Goal: Information Seeking & Learning: Compare options

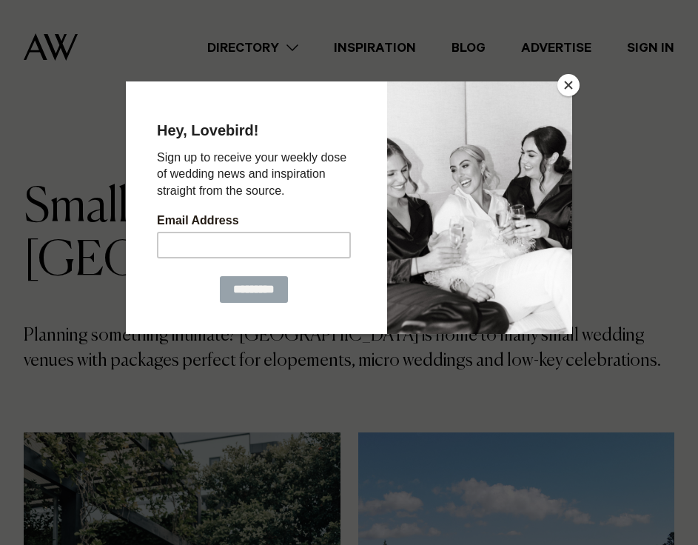
click at [566, 86] on button "Close" at bounding box center [568, 85] width 22 height 22
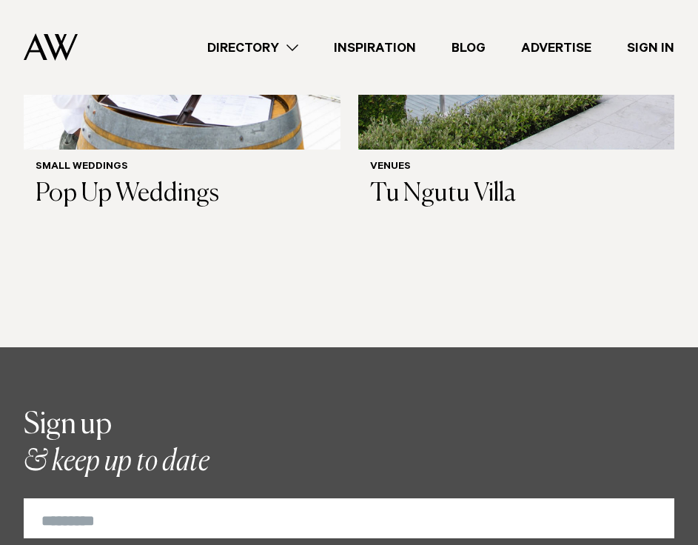
scroll to position [1288, 0]
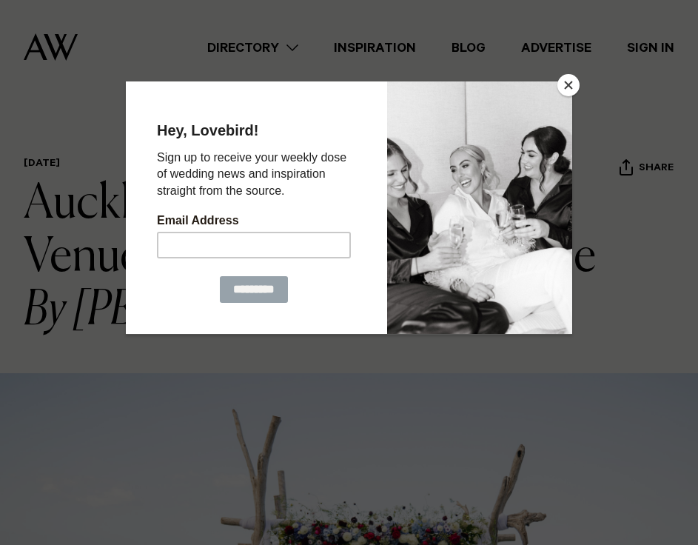
click at [563, 85] on button "Close" at bounding box center [568, 85] width 22 height 22
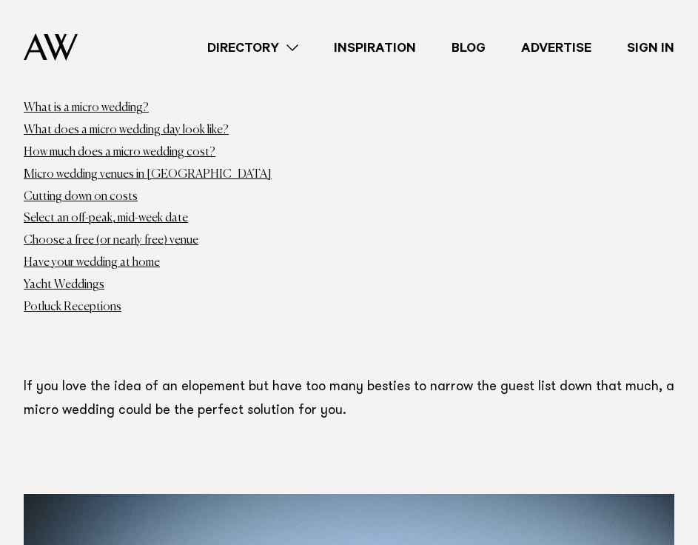
scroll to position [820, 0]
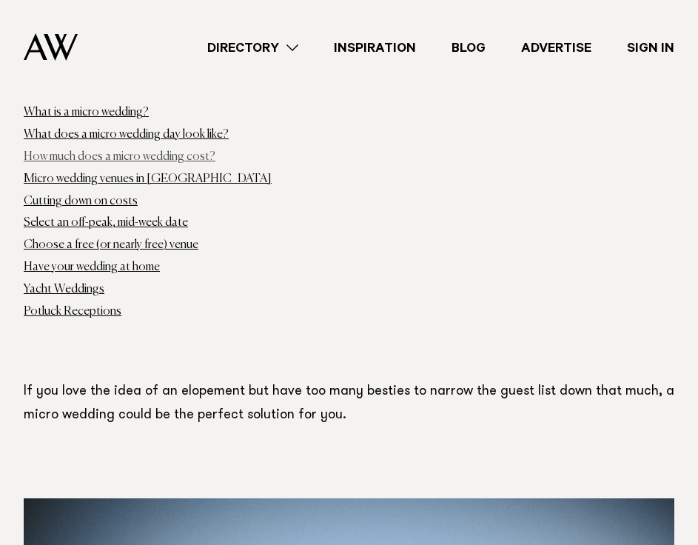
click at [176, 151] on link "How much does a micro wedding cost?" at bounding box center [120, 157] width 192 height 12
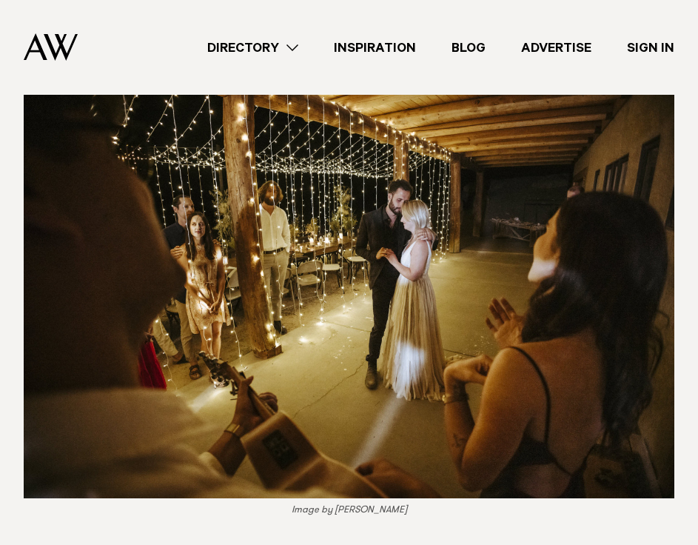
scroll to position [4693, 0]
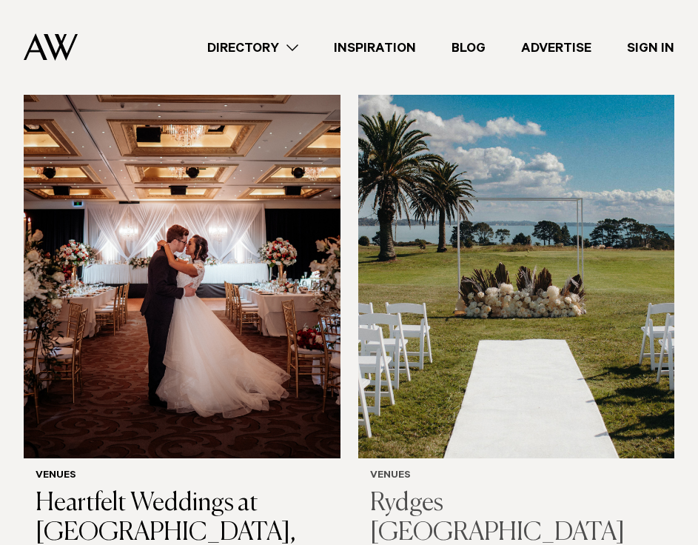
scroll to position [454, 0]
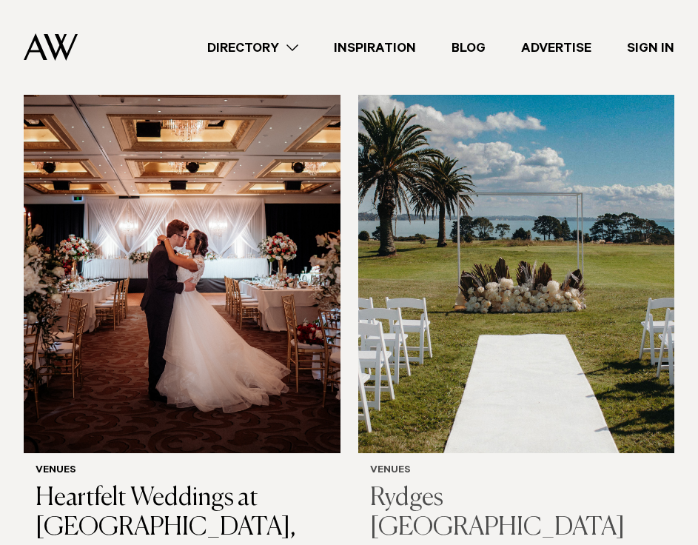
click at [536, 241] on img at bounding box center [516, 240] width 317 height 425
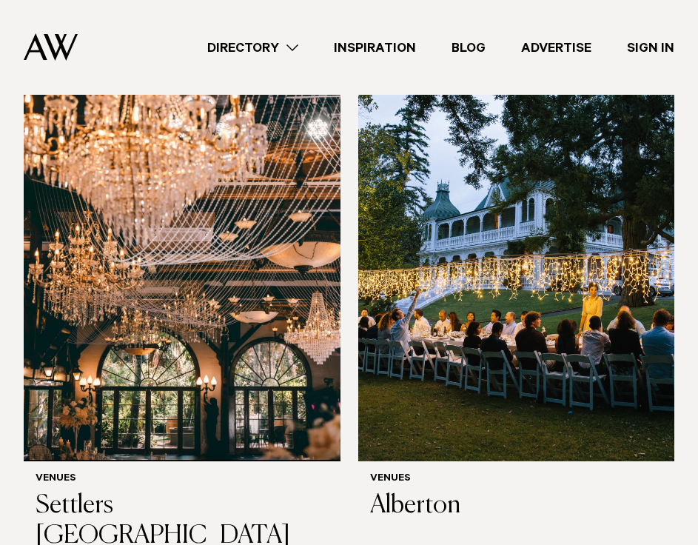
scroll to position [1045, 0]
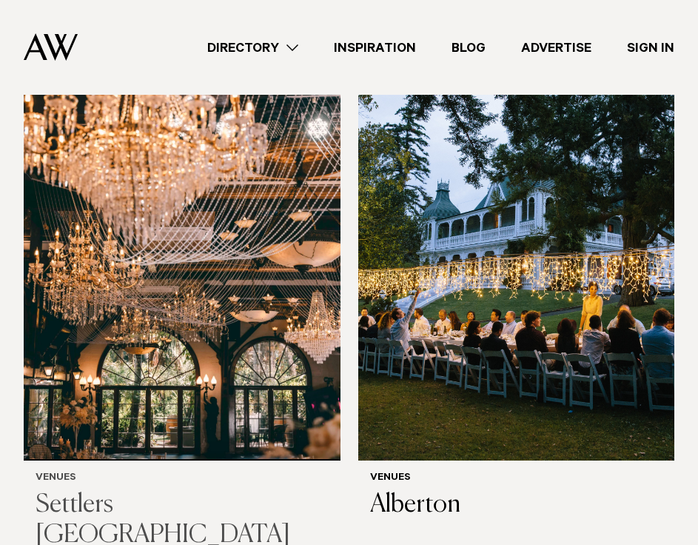
click at [239, 281] on img at bounding box center [182, 248] width 317 height 425
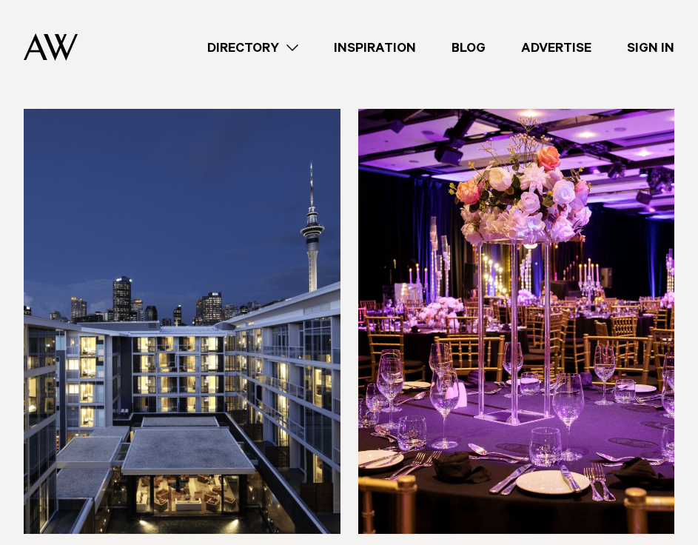
scroll to position [1543, 0]
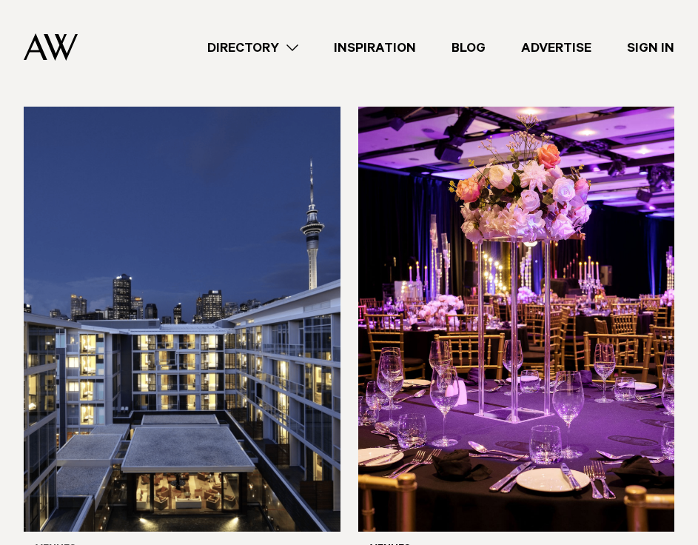
click at [238, 274] on img at bounding box center [182, 319] width 317 height 425
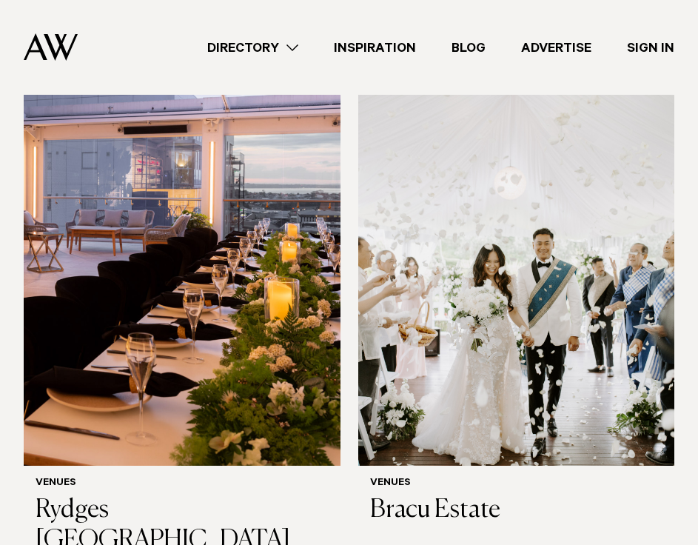
scroll to position [2186, 0]
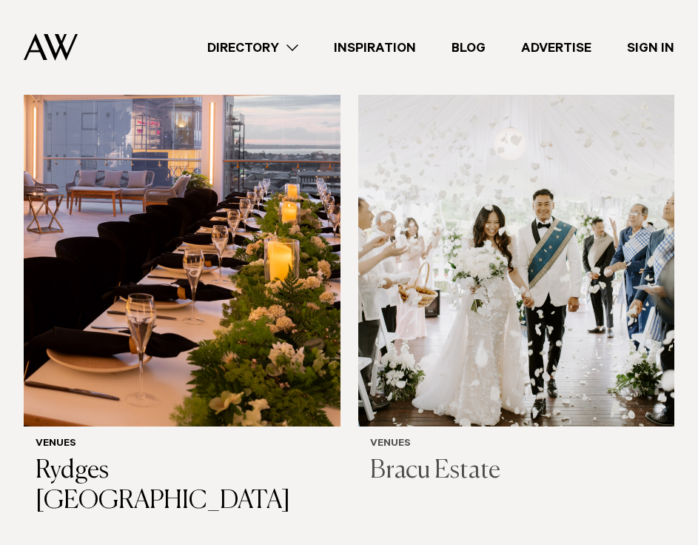
click at [528, 218] on img at bounding box center [516, 213] width 317 height 425
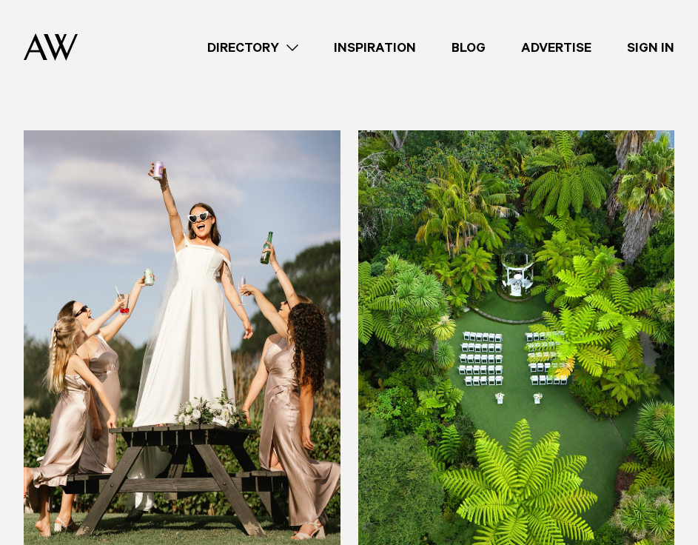
scroll to position [3195, 0]
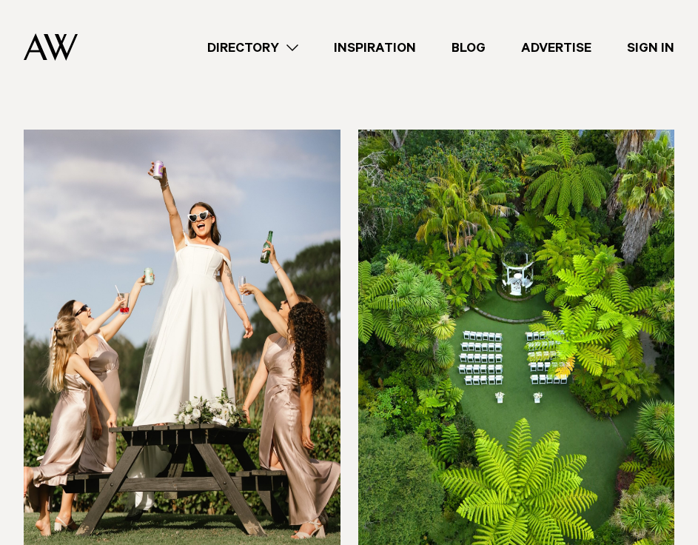
click at [244, 246] on img at bounding box center [182, 342] width 317 height 425
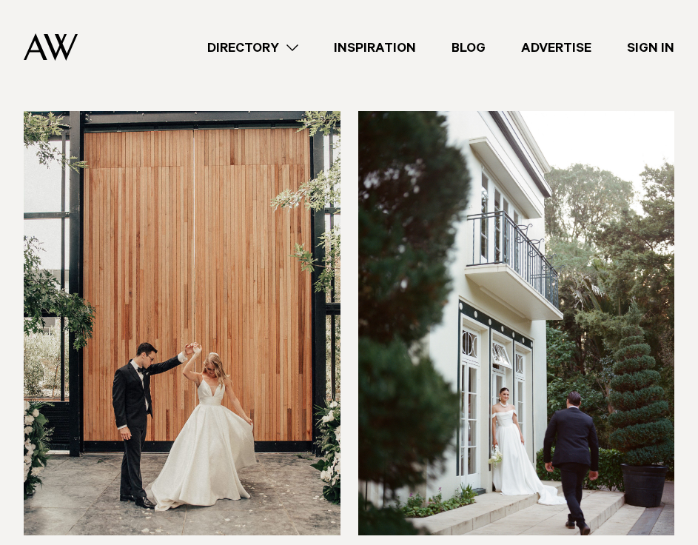
scroll to position [4895, 0]
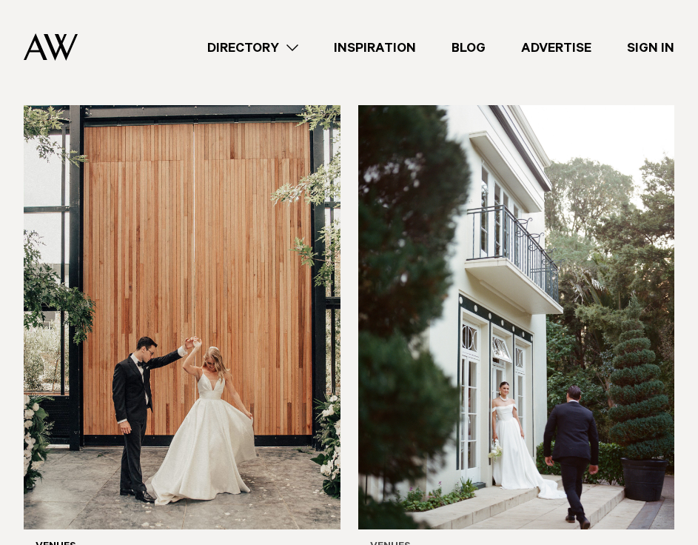
click at [497, 262] on img at bounding box center [516, 317] width 317 height 425
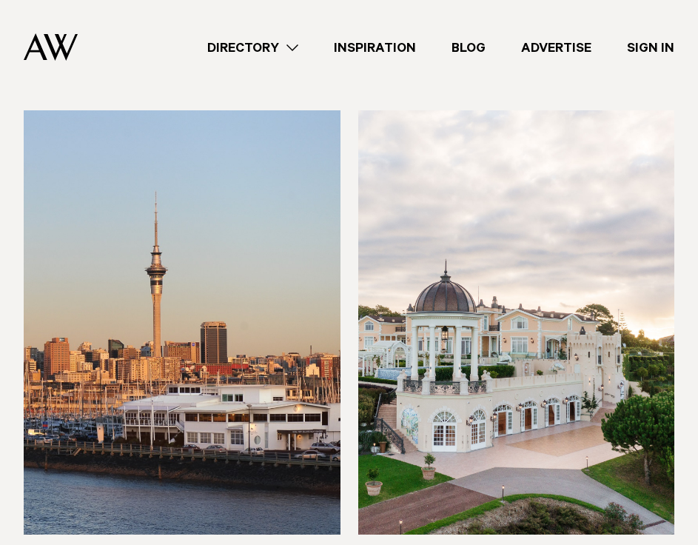
scroll to position [3787, 0]
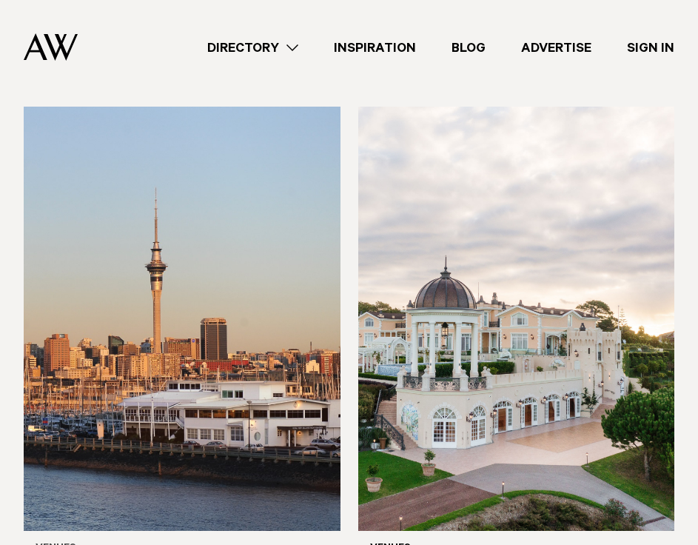
click at [259, 258] on img at bounding box center [182, 319] width 317 height 425
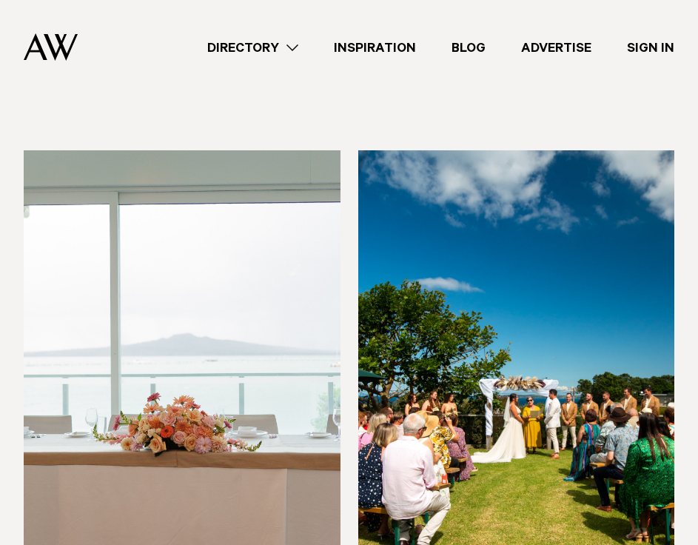
scroll to position [5423, 0]
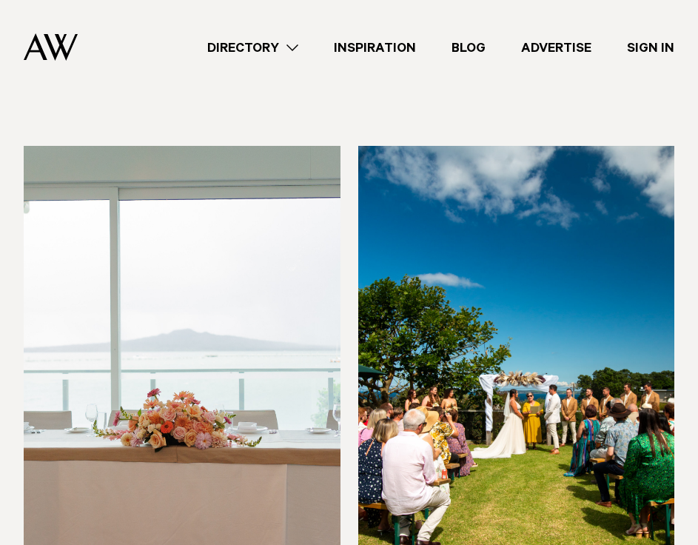
click at [233, 265] on img at bounding box center [182, 358] width 317 height 425
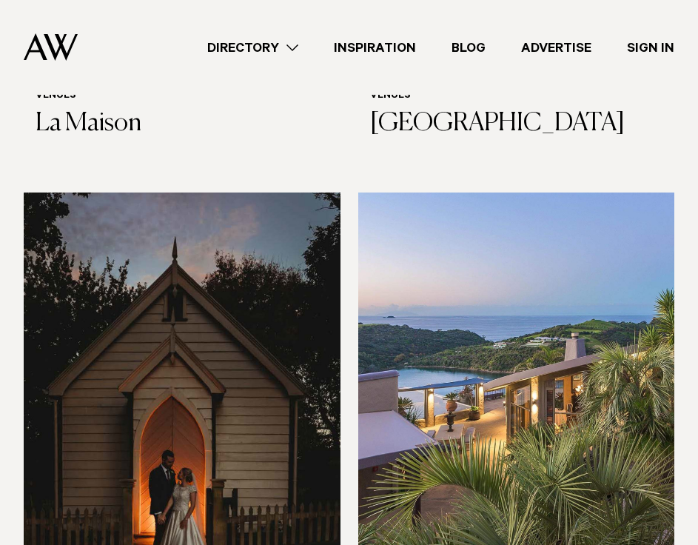
scroll to position [8121, 0]
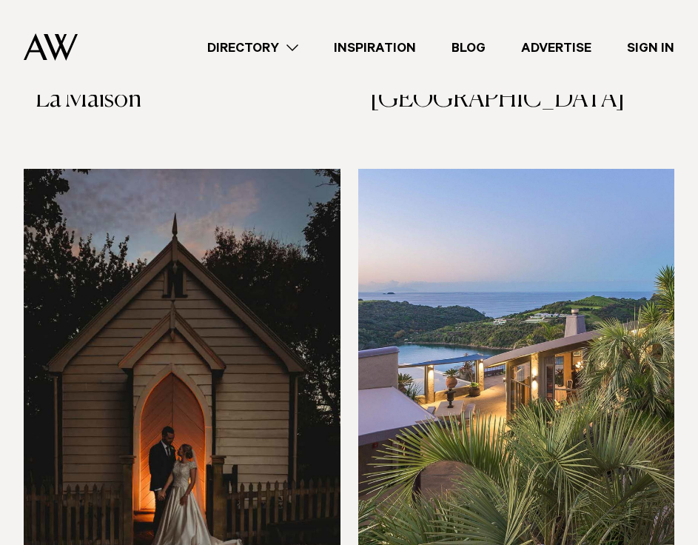
click at [257, 269] on img at bounding box center [182, 381] width 317 height 425
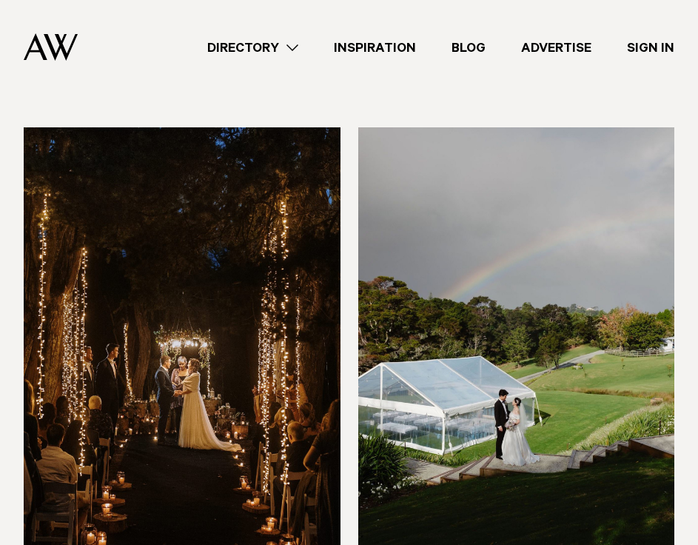
scroll to position [8703, 0]
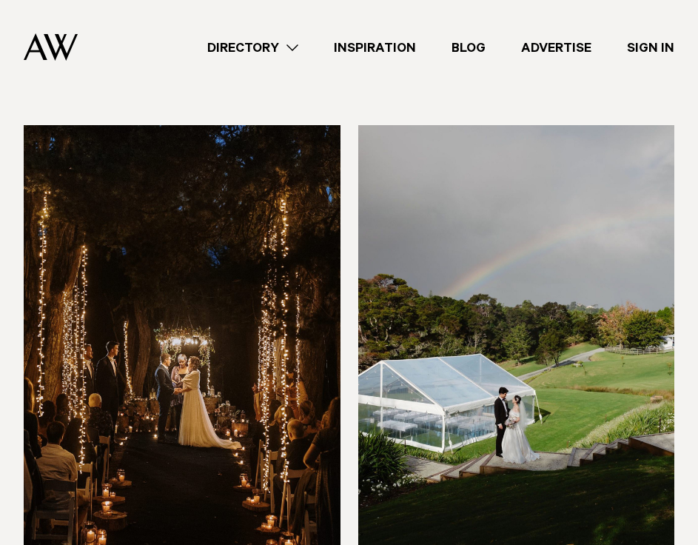
click at [243, 213] on img at bounding box center [182, 337] width 317 height 425
click at [469, 224] on img at bounding box center [516, 337] width 317 height 425
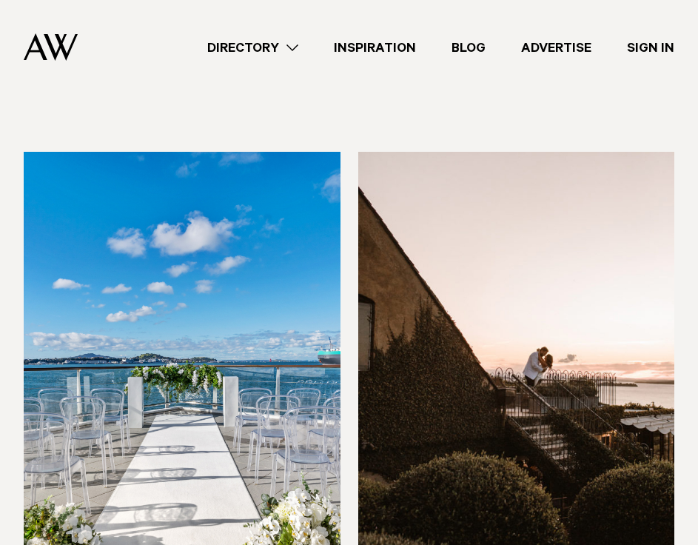
scroll to position [9802, 0]
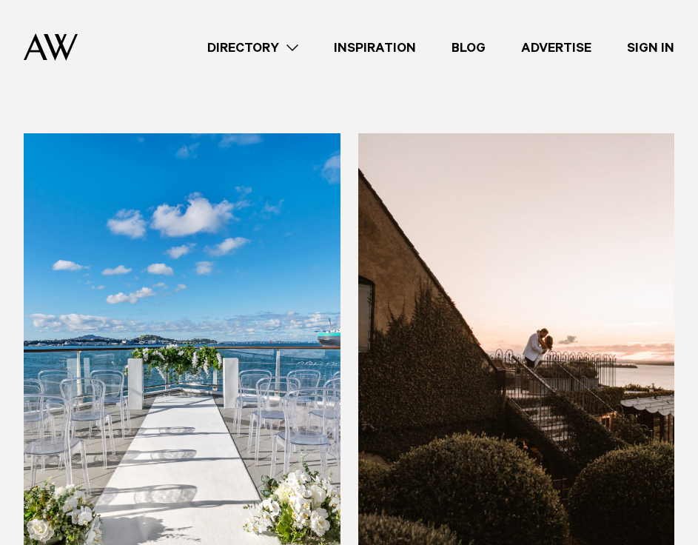
click at [217, 248] on img at bounding box center [182, 345] width 317 height 425
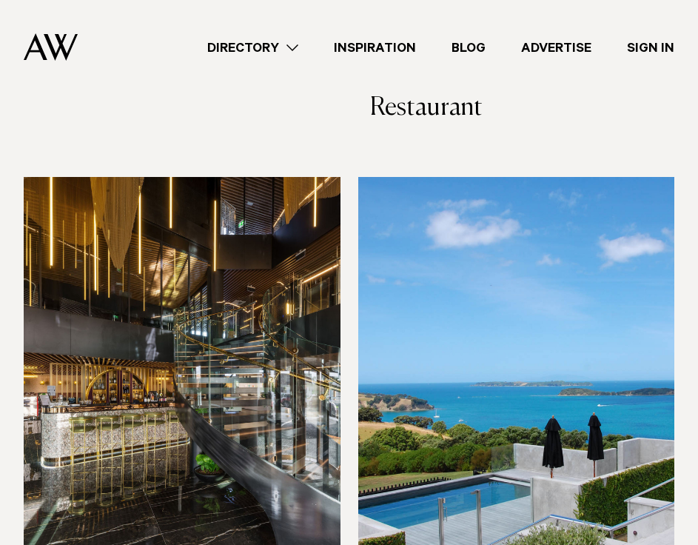
scroll to position [10302, 0]
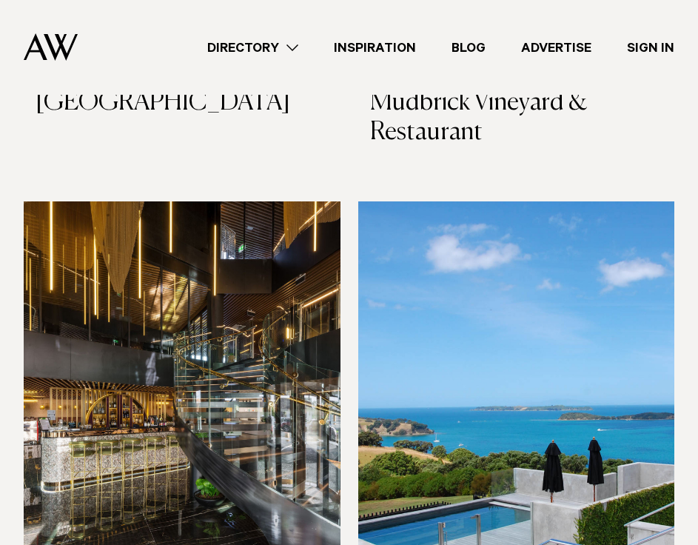
click at [455, 282] on img at bounding box center [516, 413] width 317 height 425
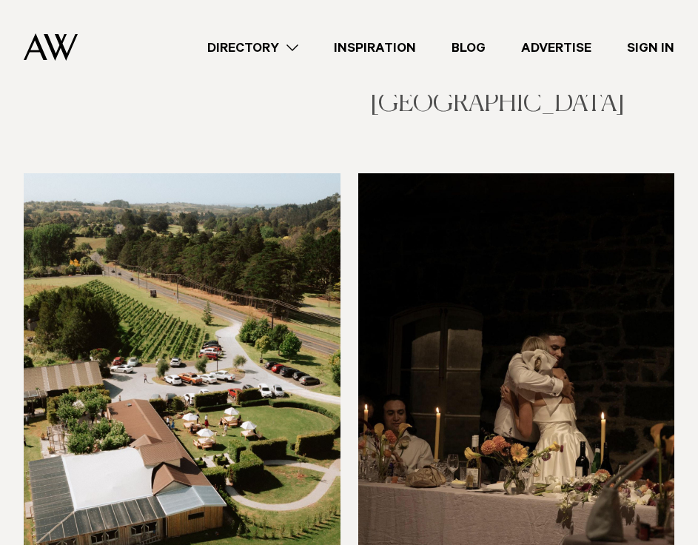
scroll to position [11444, 0]
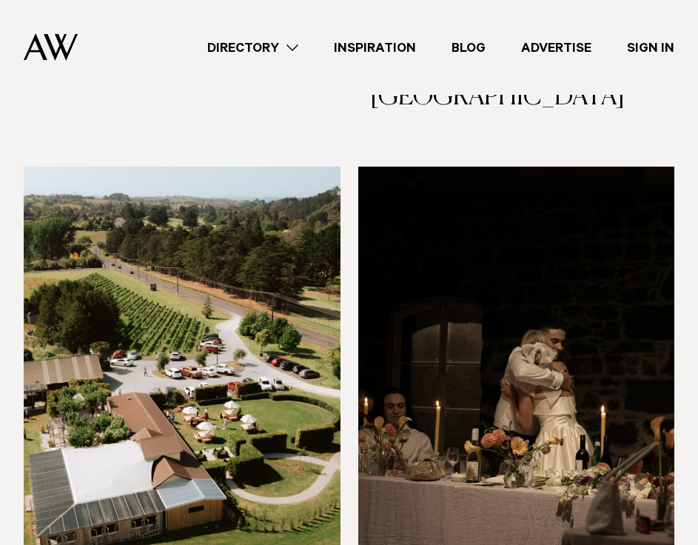
click at [230, 282] on img at bounding box center [182, 379] width 317 height 425
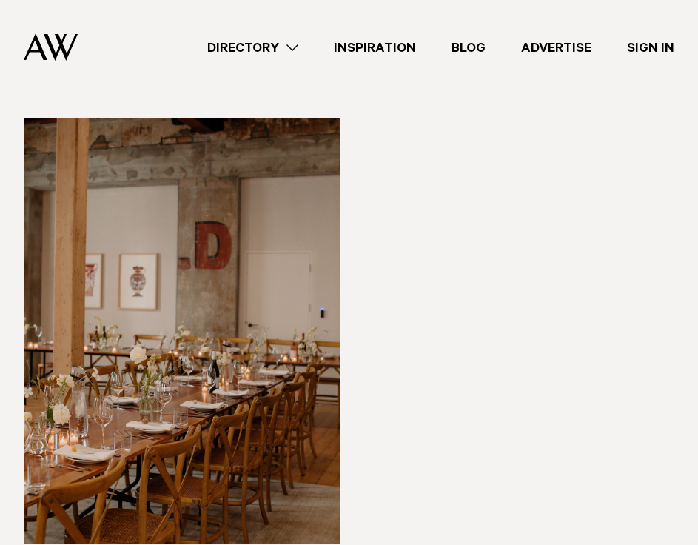
scroll to position [12058, 0]
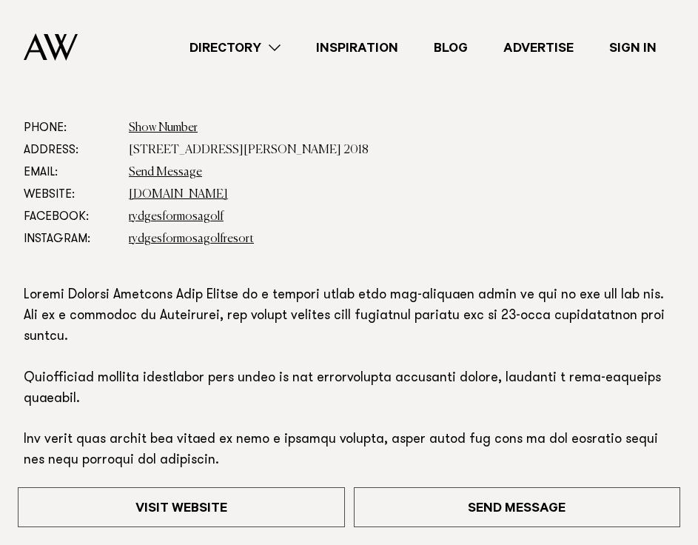
scroll to position [539, 0]
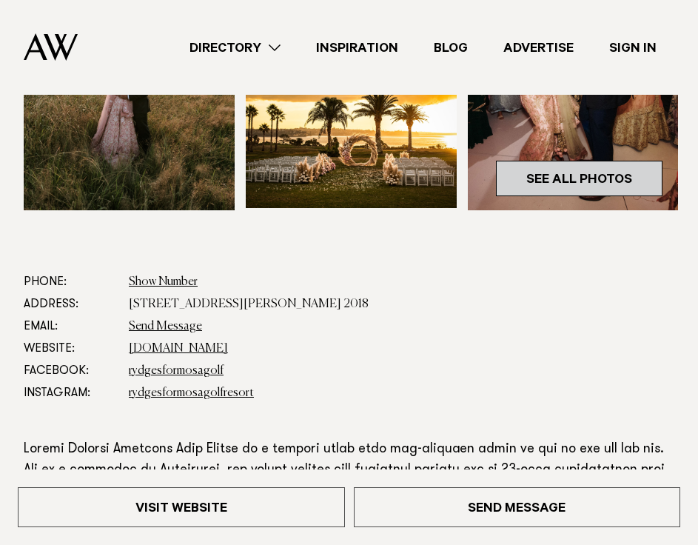
click at [594, 180] on link "See All Photos" at bounding box center [579, 179] width 167 height 36
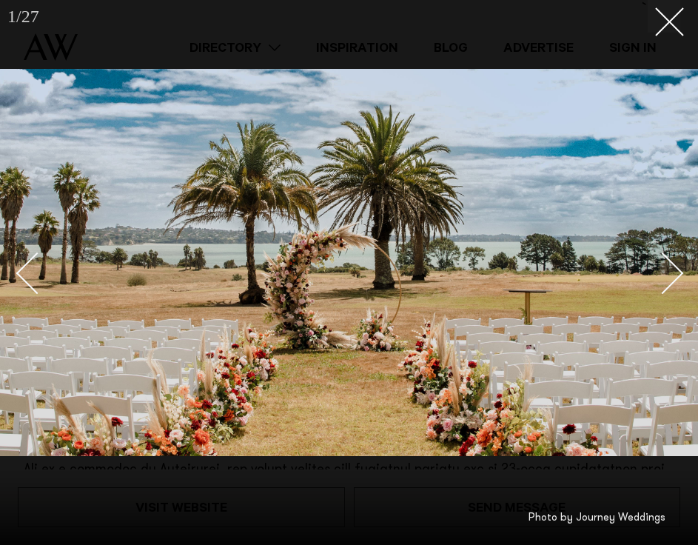
click at [671, 272] on div "Next slide" at bounding box center [663, 273] width 42 height 42
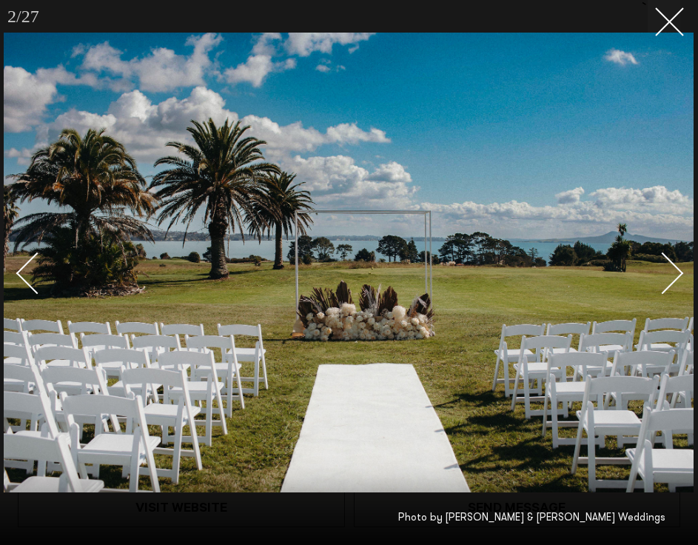
click at [673, 269] on div "Next slide" at bounding box center [663, 273] width 42 height 42
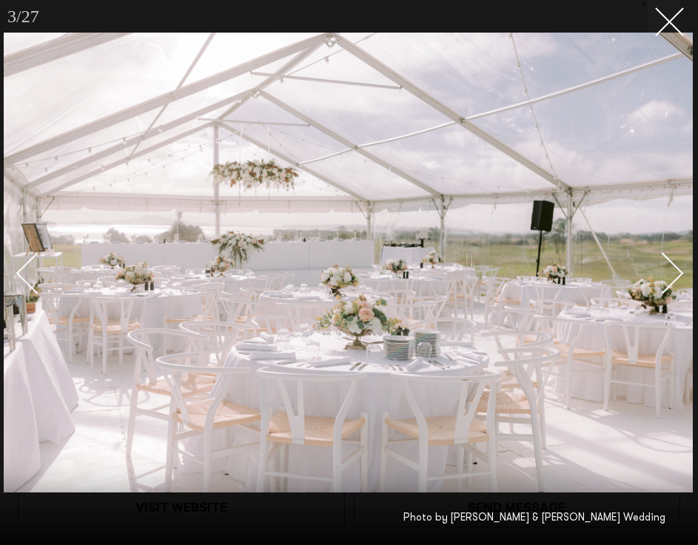
click at [673, 269] on div "Next slide" at bounding box center [663, 273] width 42 height 42
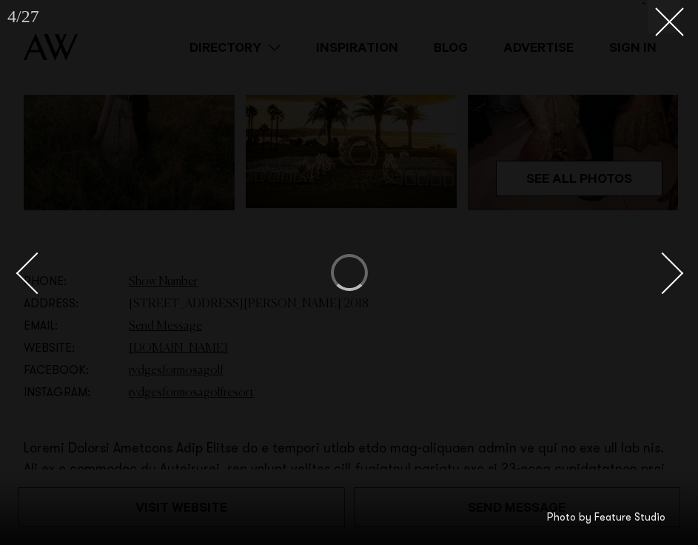
click at [672, 275] on div "Next slide" at bounding box center [663, 273] width 42 height 42
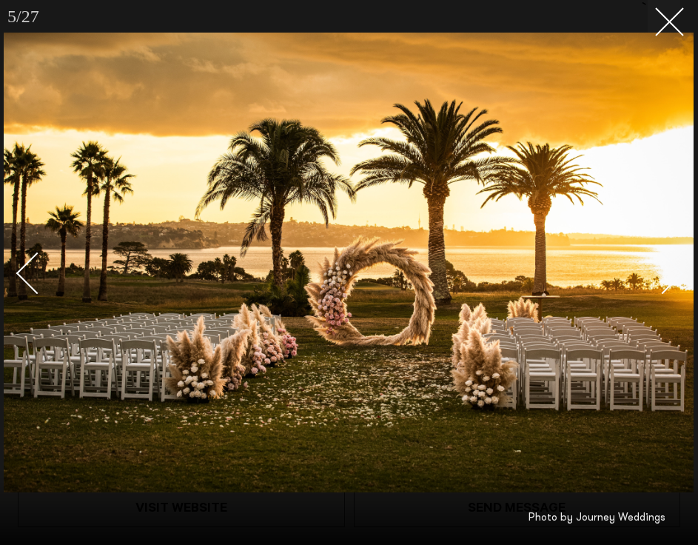
click at [674, 275] on div "Next slide" at bounding box center [663, 273] width 42 height 42
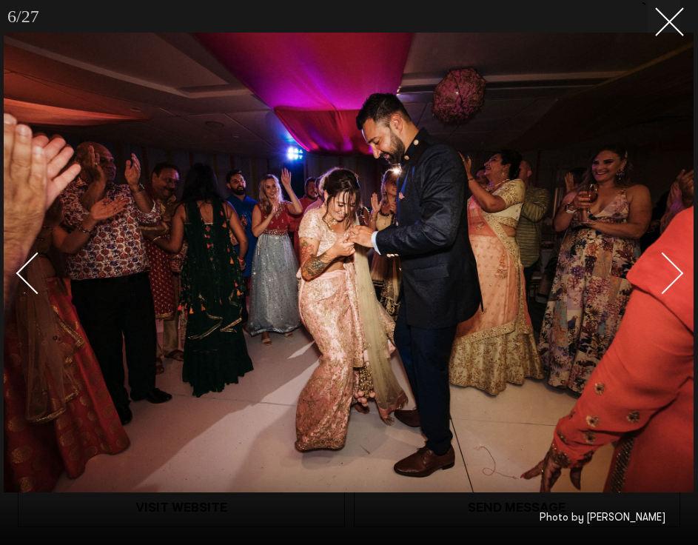
click at [674, 276] on div "Next slide" at bounding box center [663, 273] width 42 height 42
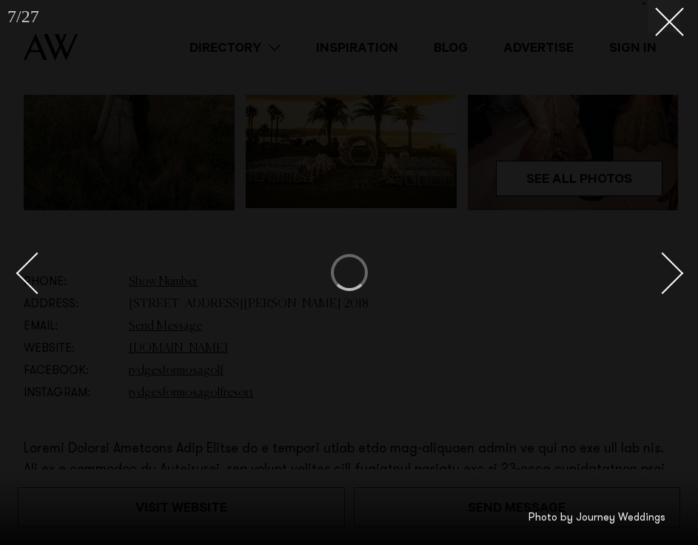
click at [673, 272] on div "Next slide" at bounding box center [663, 273] width 42 height 42
click at [671, 30] on button at bounding box center [664, 16] width 33 height 33
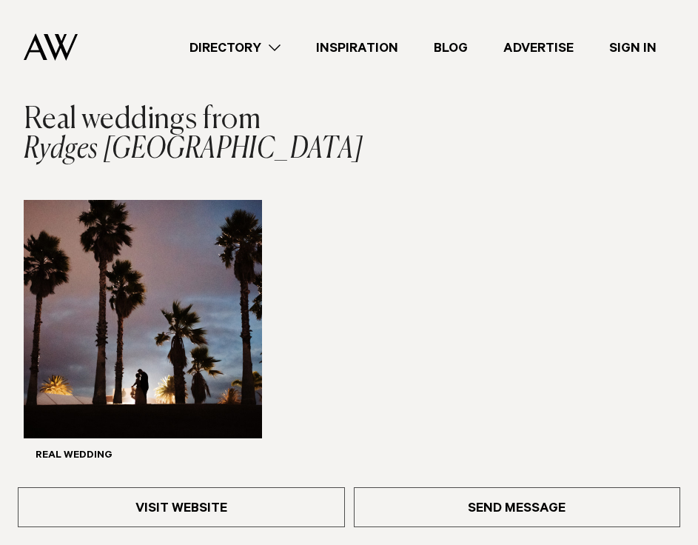
scroll to position [2071, 0]
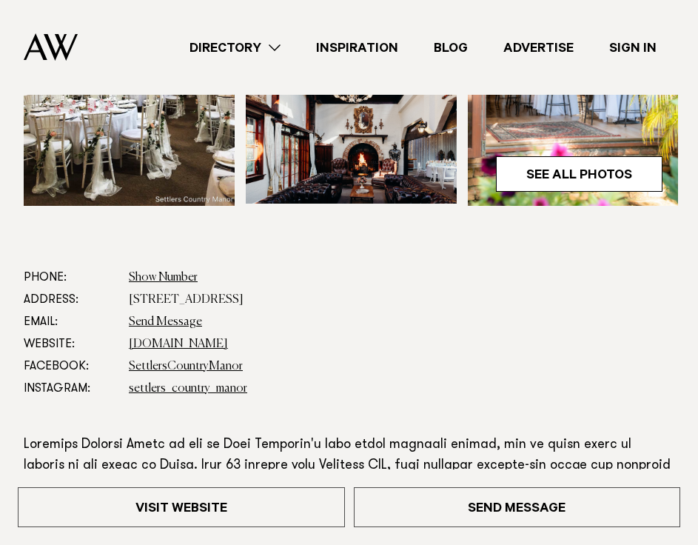
scroll to position [449, 0]
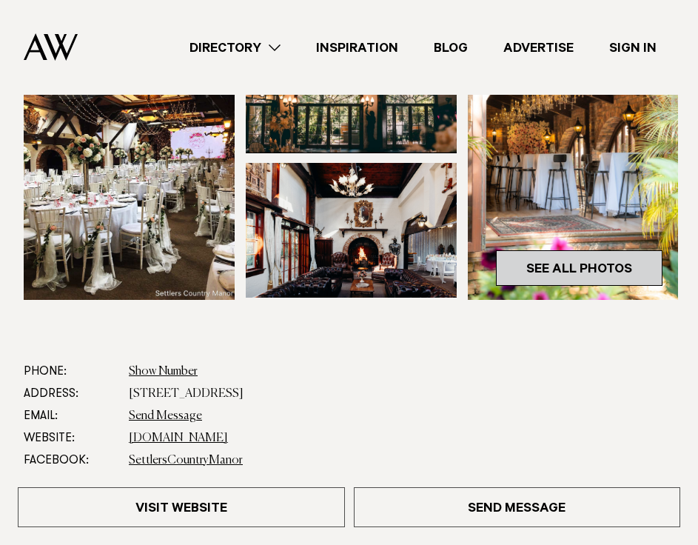
click at [589, 250] on link "See All Photos" at bounding box center [579, 268] width 167 height 36
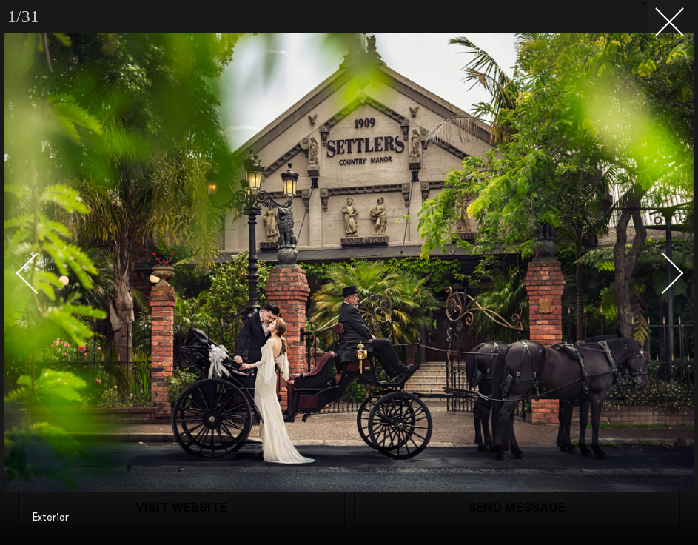
click at [674, 262] on link at bounding box center [655, 272] width 52 height 74
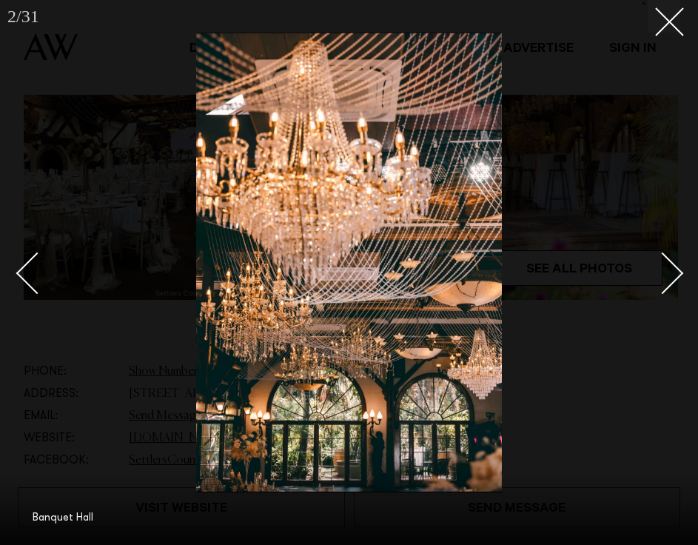
click at [674, 263] on link at bounding box center [655, 272] width 52 height 74
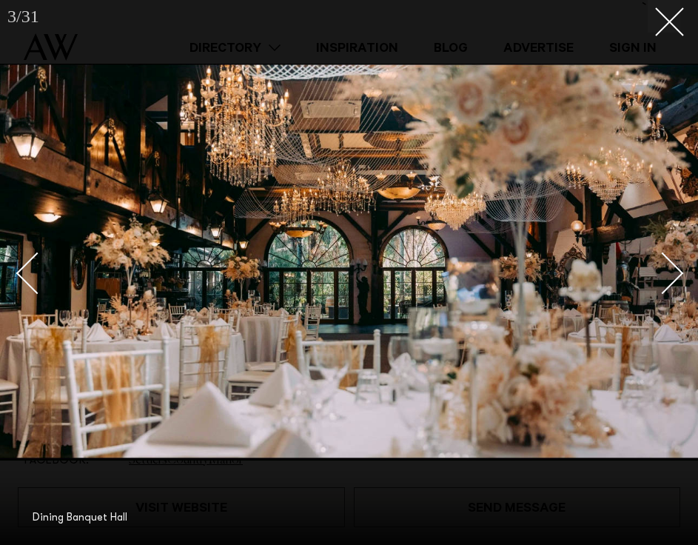
click at [674, 263] on link at bounding box center [655, 272] width 52 height 74
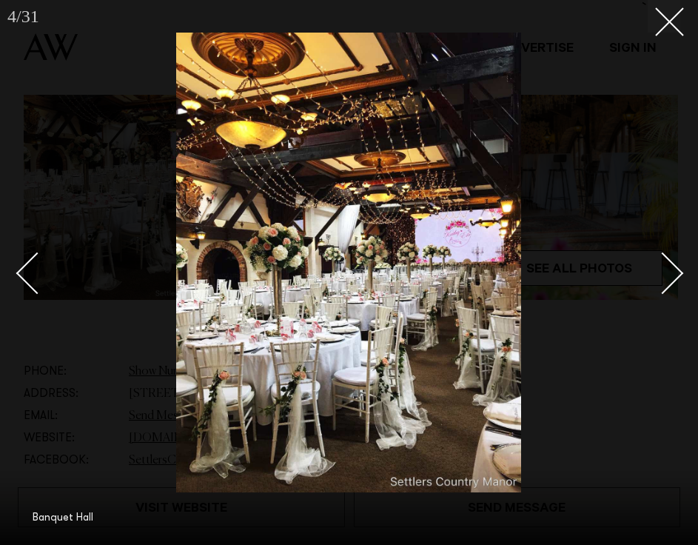
click at [671, 263] on div "Next slide" at bounding box center [663, 273] width 42 height 42
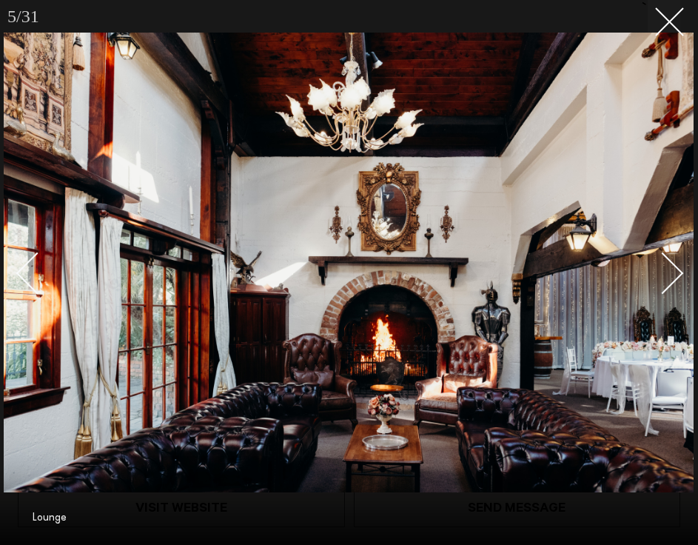
click at [671, 263] on div "Next slide" at bounding box center [663, 273] width 42 height 42
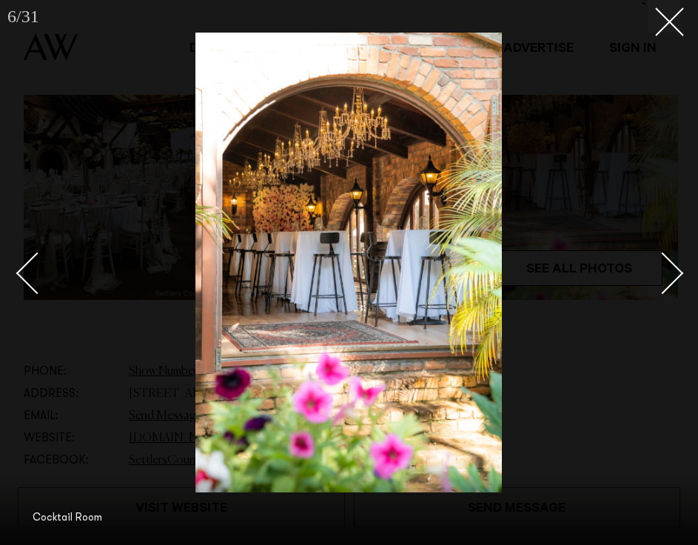
click at [671, 266] on div "Next slide" at bounding box center [663, 273] width 42 height 42
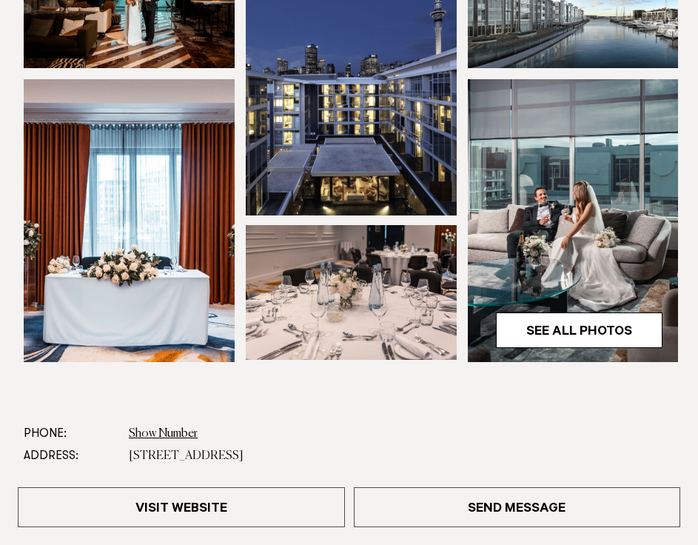
scroll to position [360, 0]
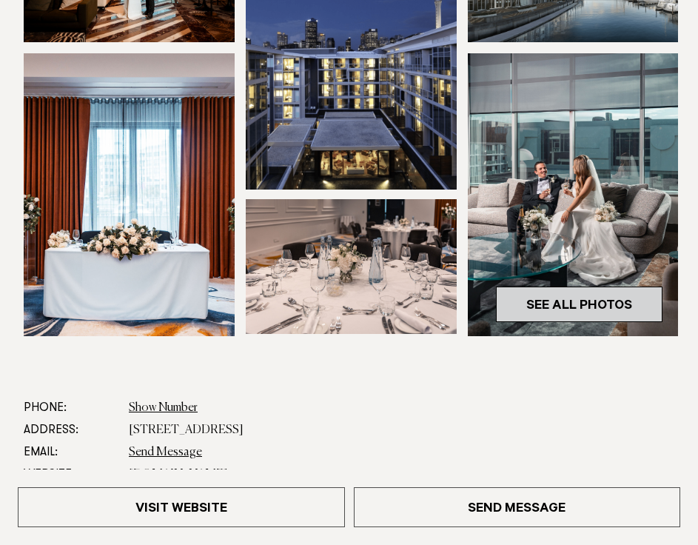
click at [610, 322] on link "See All Photos" at bounding box center [579, 305] width 167 height 36
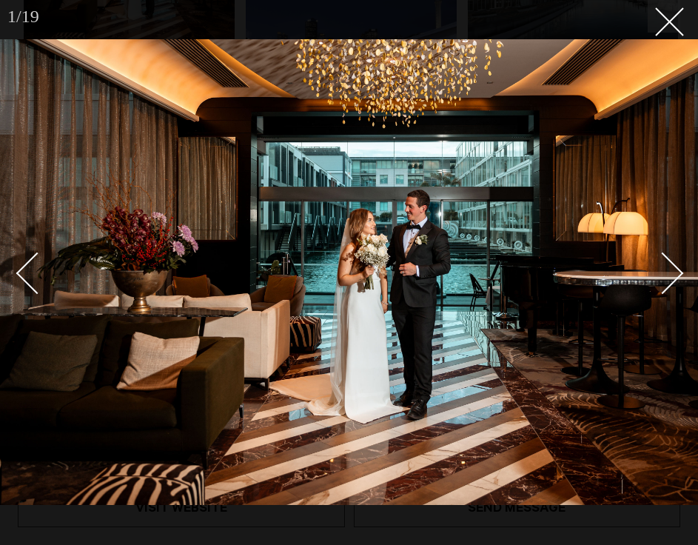
click at [689, 266] on img at bounding box center [349, 272] width 698 height 466
click at [680, 272] on div "Next slide" at bounding box center [663, 273] width 42 height 42
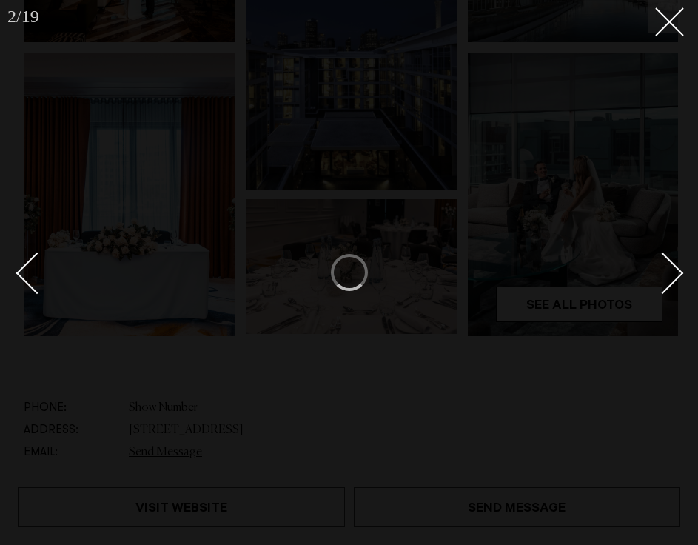
click at [674, 277] on div "Next slide" at bounding box center [663, 273] width 42 height 42
click at [669, 30] on button at bounding box center [664, 16] width 33 height 33
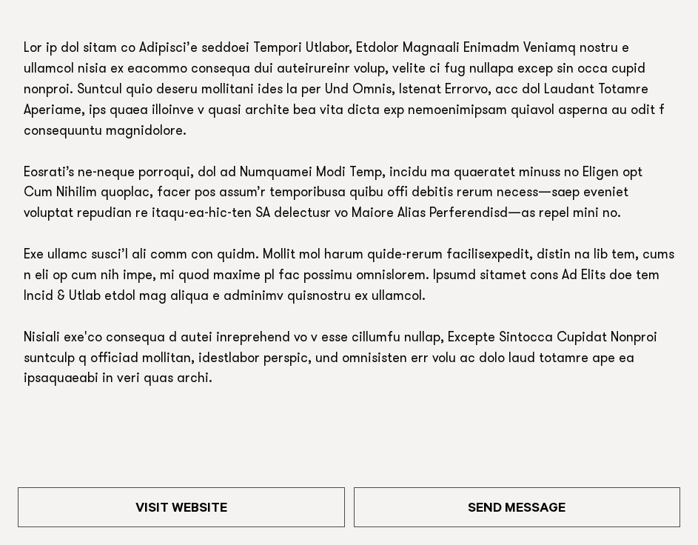
scroll to position [921, 0]
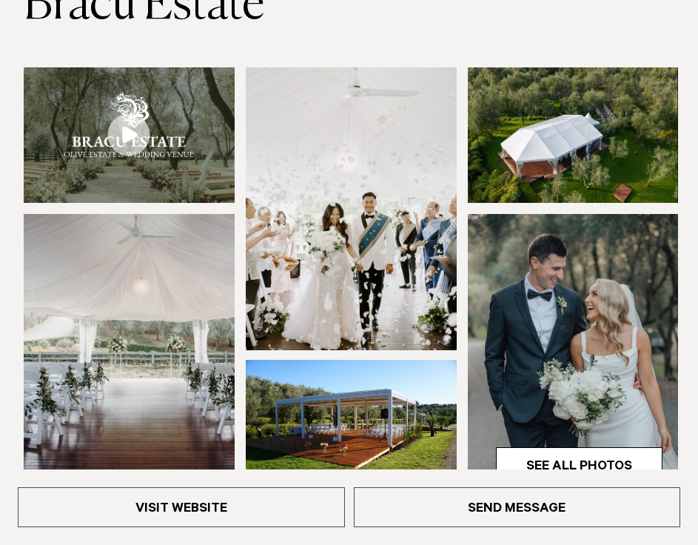
scroll to position [264, 0]
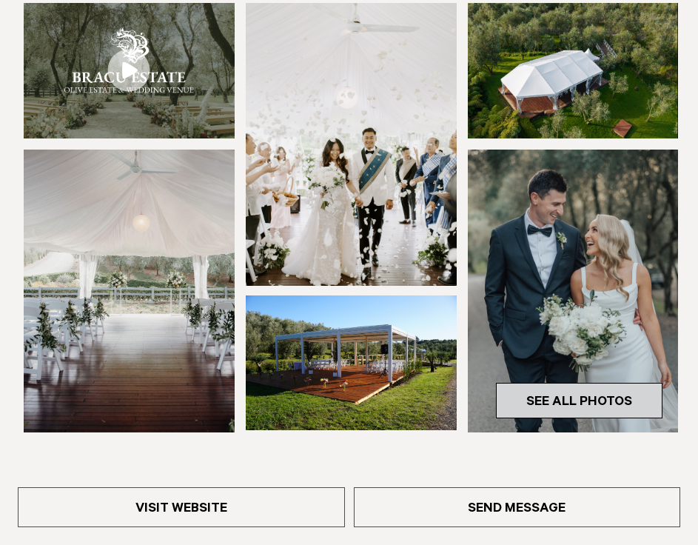
click at [582, 399] on link "See All Photos" at bounding box center [579, 401] width 167 height 36
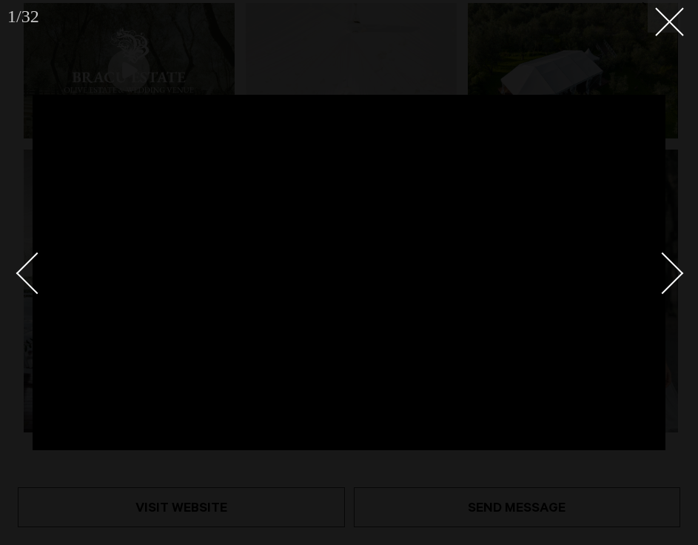
click at [675, 269] on div "Next slide" at bounding box center [663, 273] width 42 height 42
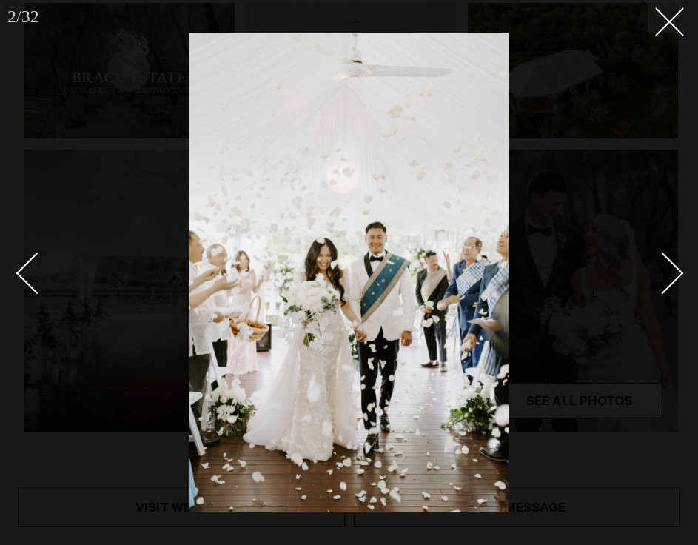
click at [674, 269] on div "Next slide" at bounding box center [663, 273] width 42 height 42
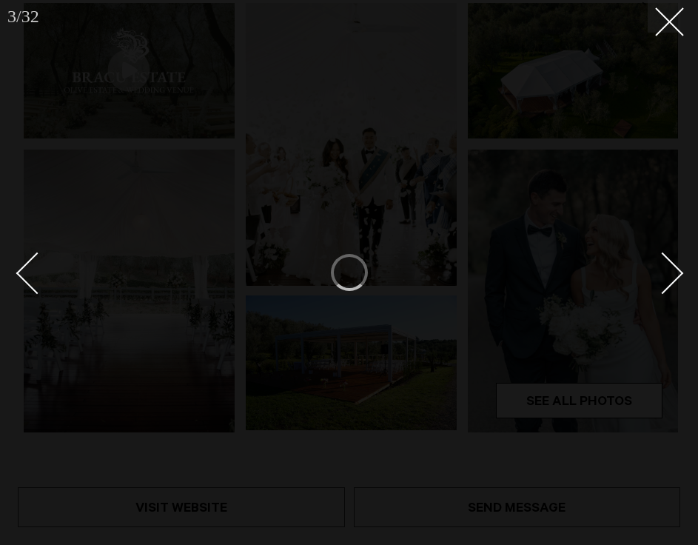
click at [668, 269] on div "Next slide" at bounding box center [663, 273] width 42 height 42
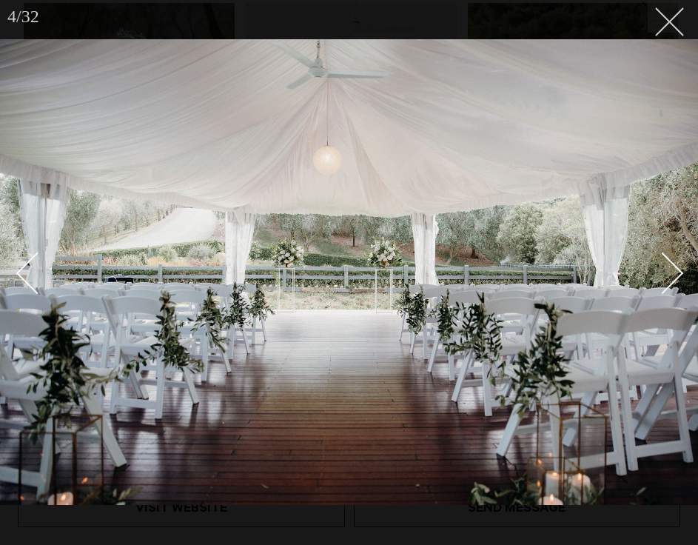
click at [671, 21] on icon at bounding box center [664, 16] width 18 height 18
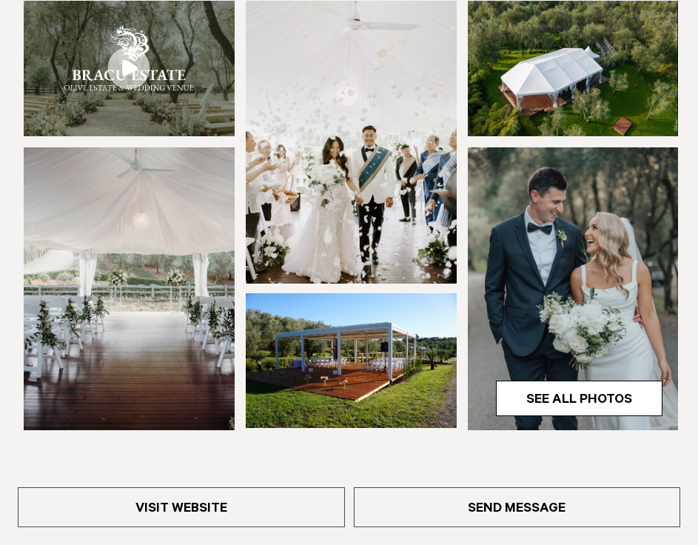
scroll to position [267, 0]
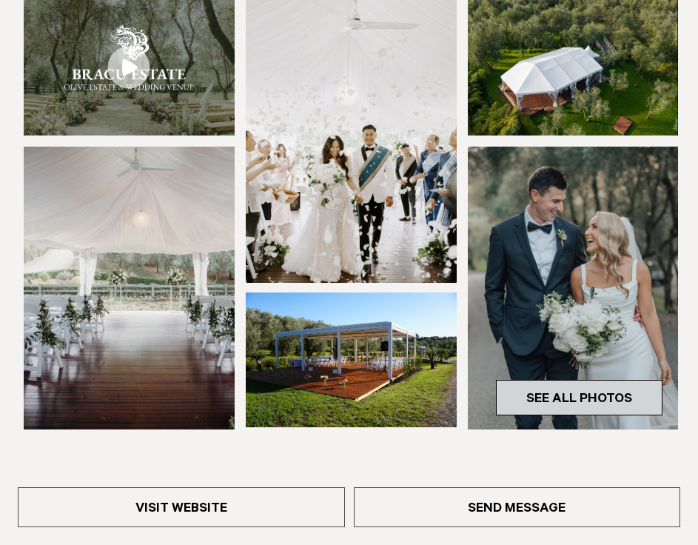
click at [545, 389] on link "See All Photos" at bounding box center [579, 398] width 167 height 36
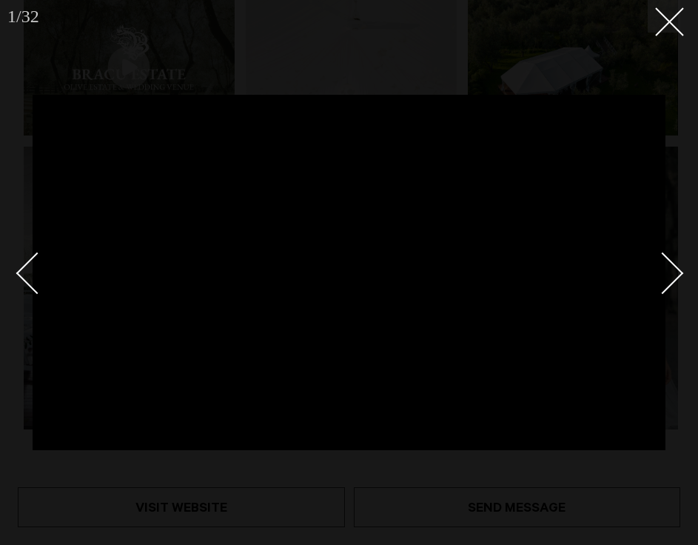
click at [675, 267] on div "Next slide" at bounding box center [663, 273] width 42 height 42
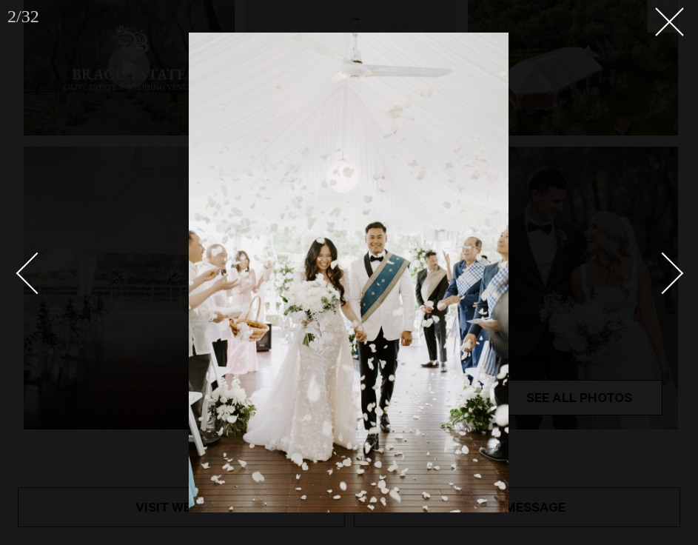
click at [674, 267] on div "Next slide" at bounding box center [663, 273] width 42 height 42
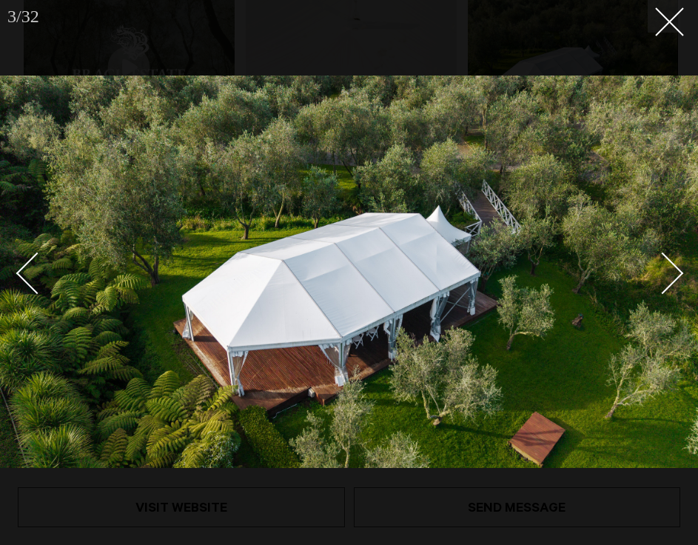
click at [675, 267] on div "Next slide" at bounding box center [663, 273] width 42 height 42
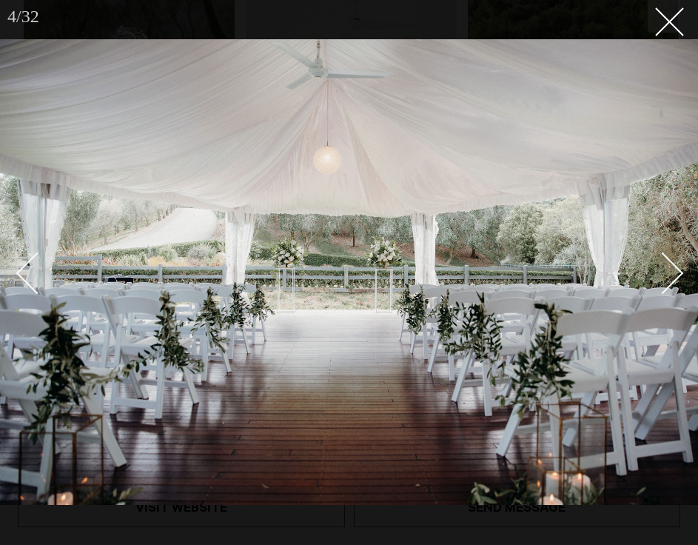
click at [675, 267] on div "Next slide" at bounding box center [663, 273] width 42 height 42
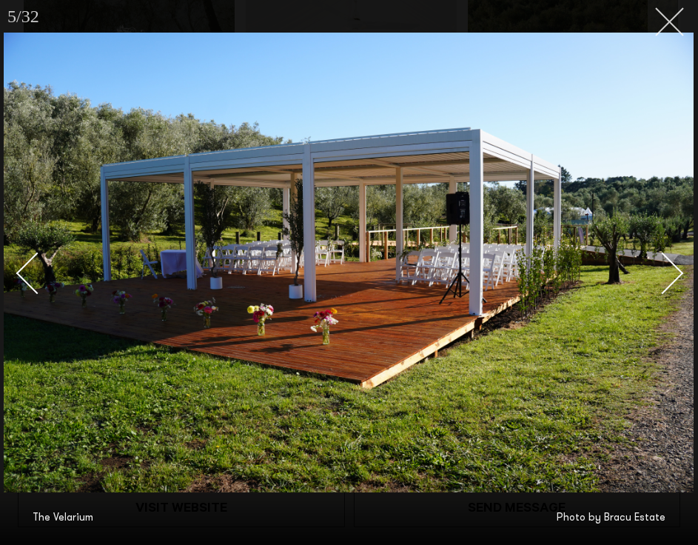
click at [672, 23] on icon at bounding box center [664, 16] width 18 height 18
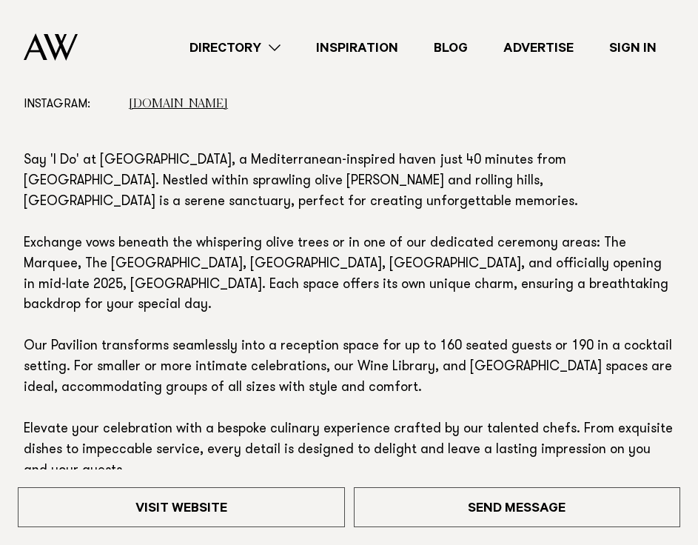
scroll to position [644, 0]
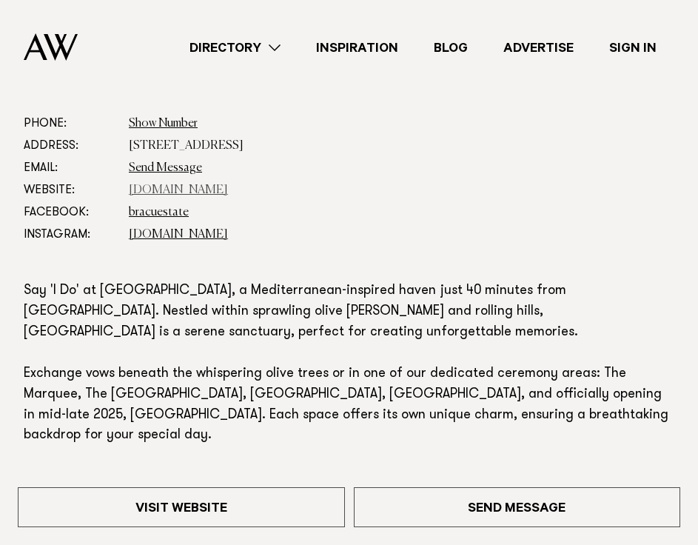
click at [167, 187] on link "bracu.co.nz" at bounding box center [178, 190] width 99 height 12
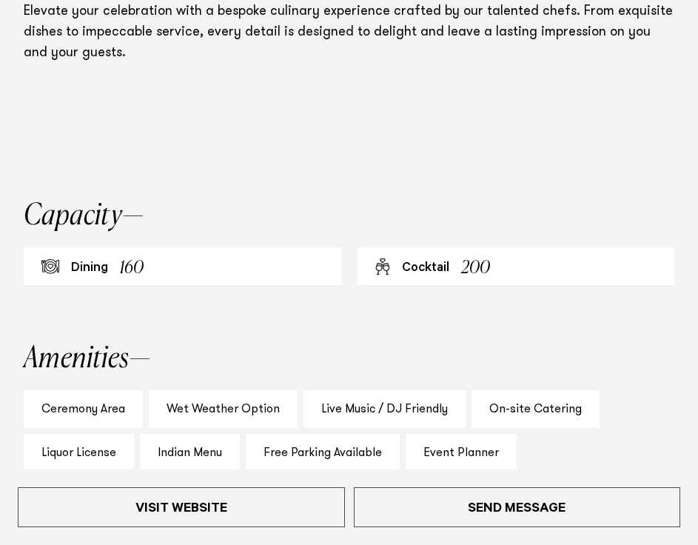
scroll to position [1259, 0]
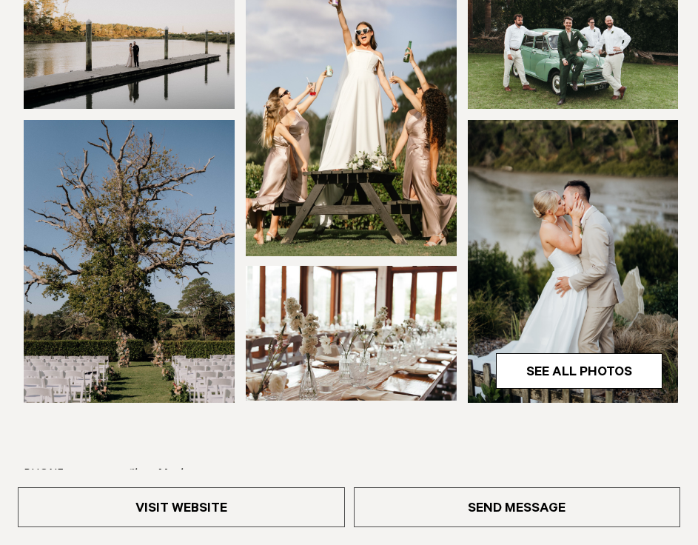
scroll to position [349, 0]
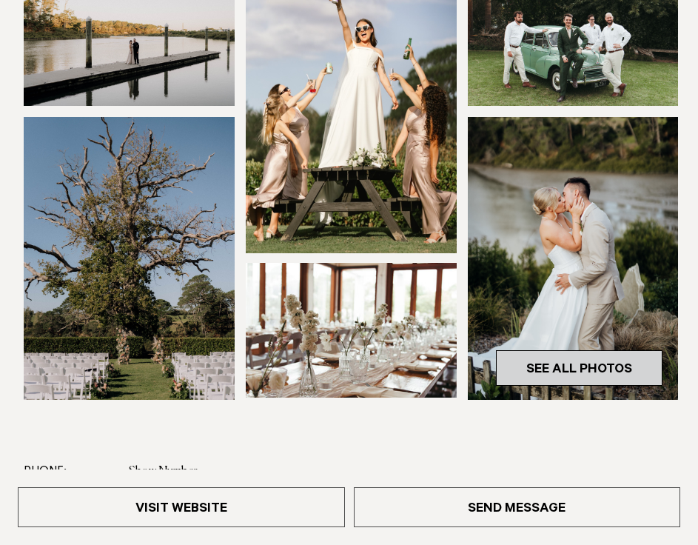
click at [629, 371] on link "See All Photos" at bounding box center [579, 368] width 167 height 36
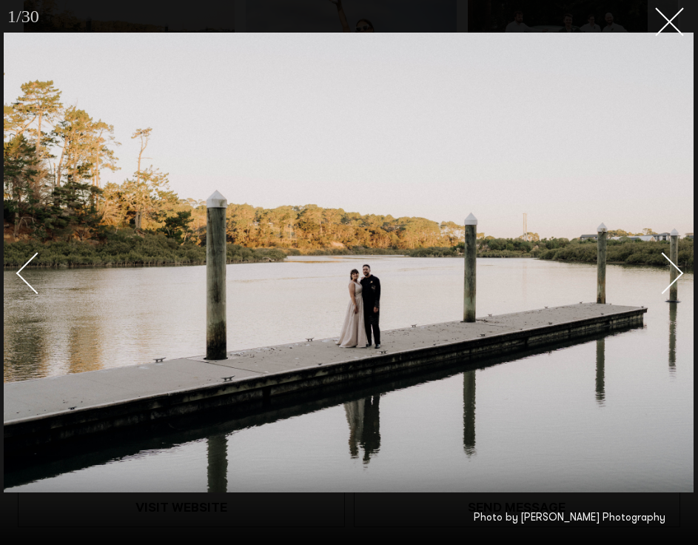
click at [676, 262] on link at bounding box center [655, 272] width 52 height 74
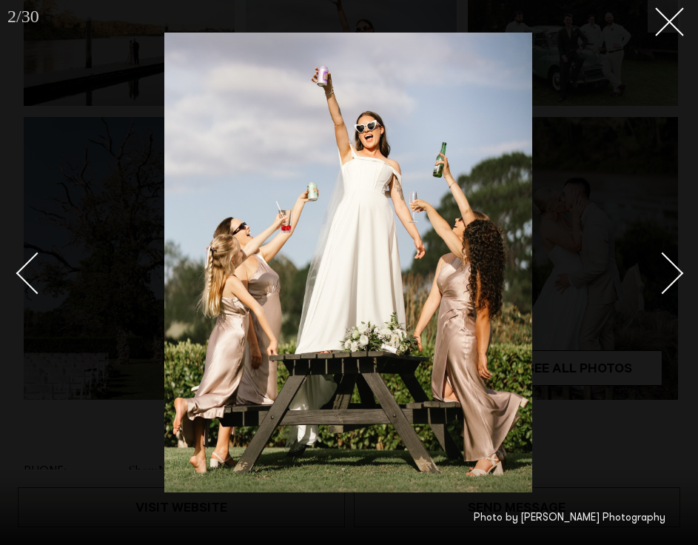
click at [676, 262] on link at bounding box center [655, 272] width 52 height 74
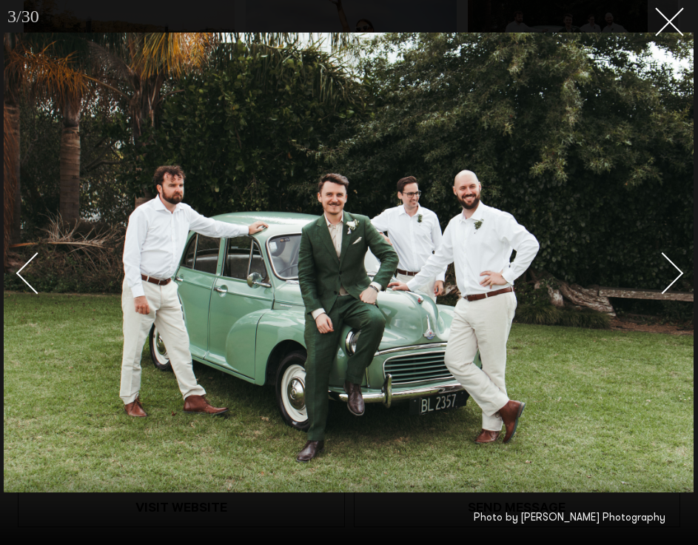
click at [674, 269] on div "Next slide" at bounding box center [663, 273] width 42 height 42
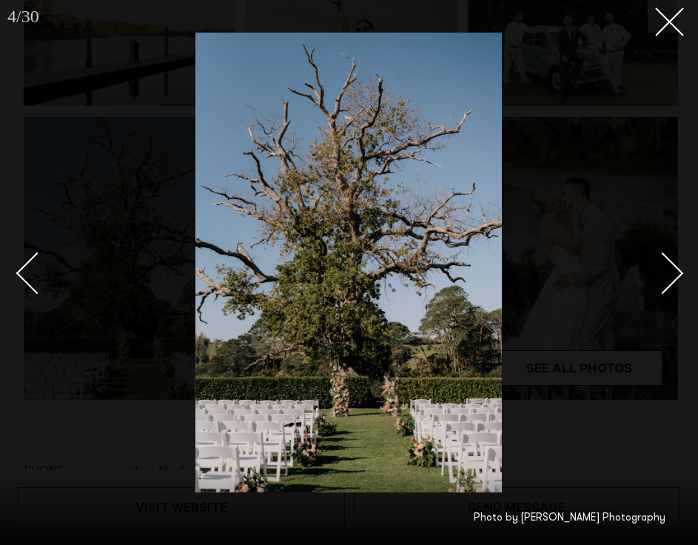
click at [674, 269] on div "Next slide" at bounding box center [663, 273] width 42 height 42
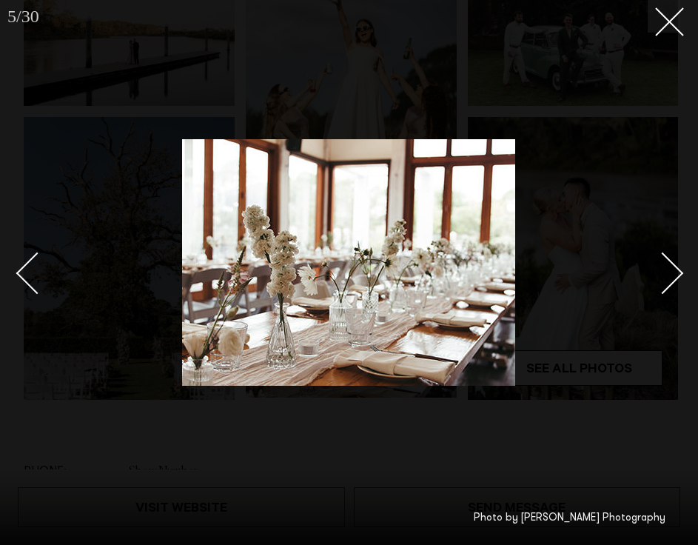
click at [674, 269] on div "Next slide" at bounding box center [663, 273] width 42 height 42
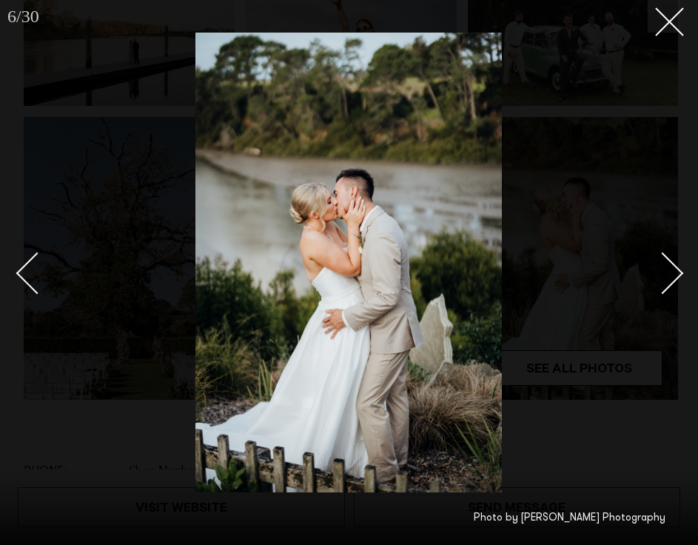
click at [674, 269] on div "Next slide" at bounding box center [663, 273] width 42 height 42
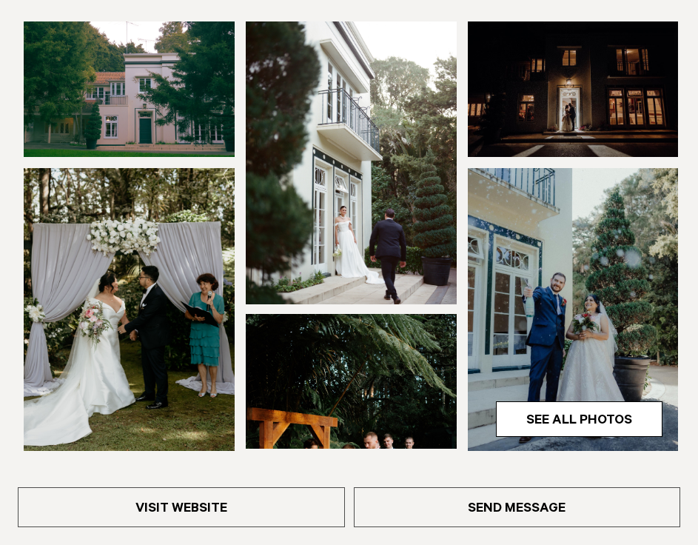
scroll to position [329, 0]
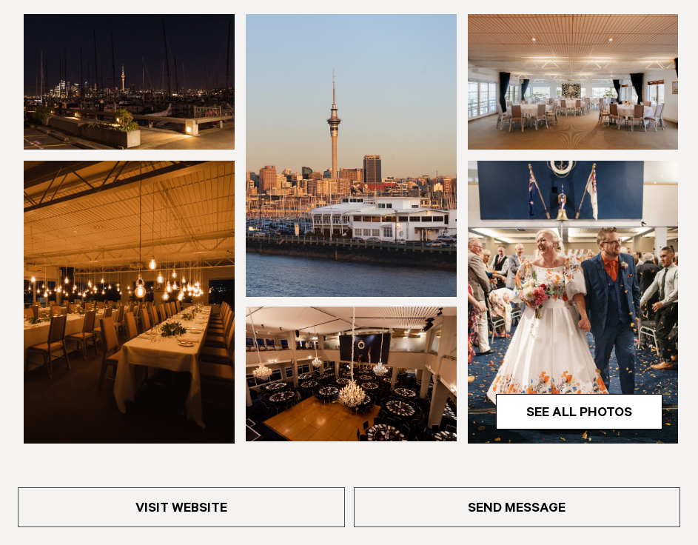
scroll to position [312, 0]
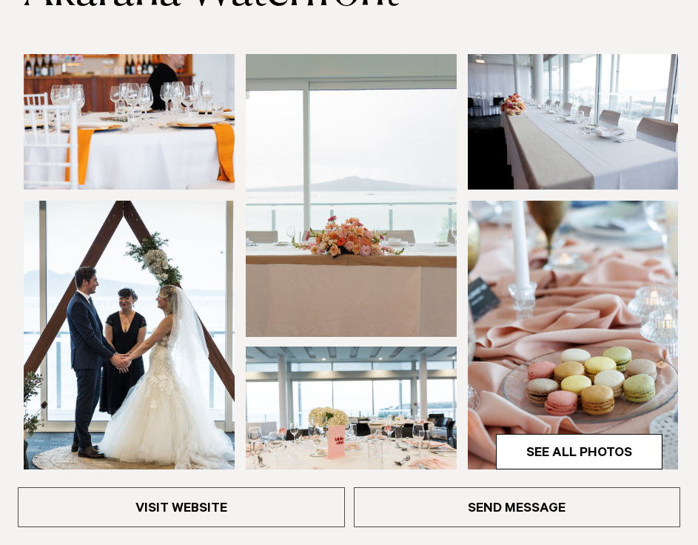
scroll to position [214, 0]
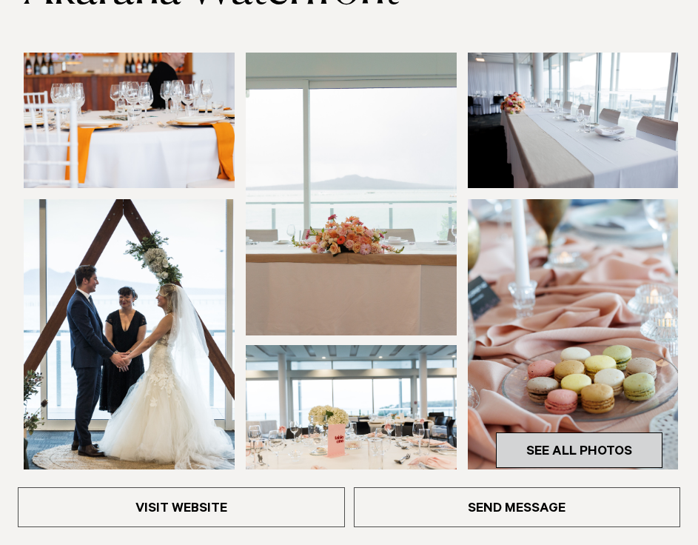
click at [554, 438] on link "See All Photos" at bounding box center [579, 450] width 167 height 36
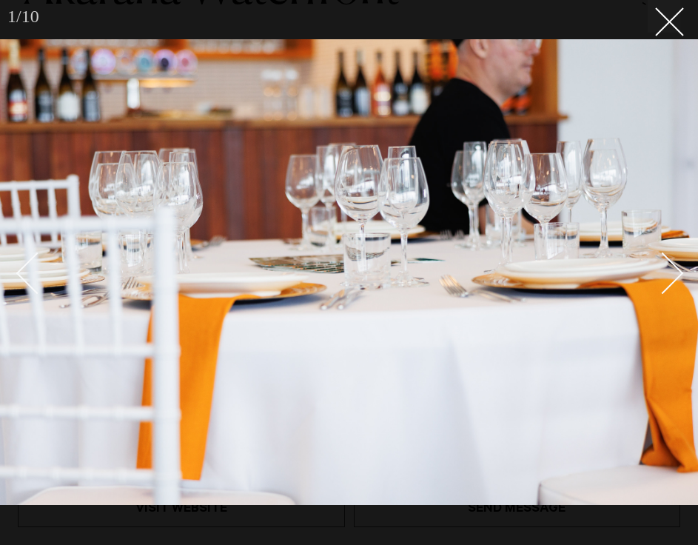
click at [677, 282] on link at bounding box center [655, 272] width 52 height 74
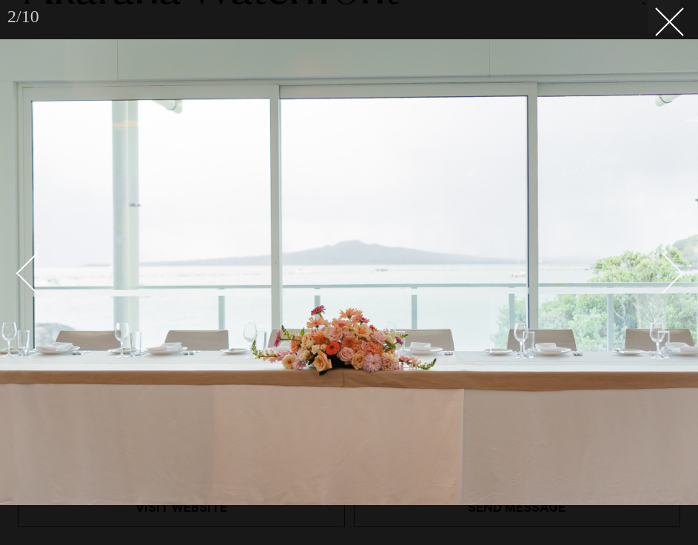
click at [677, 279] on link at bounding box center [655, 272] width 52 height 74
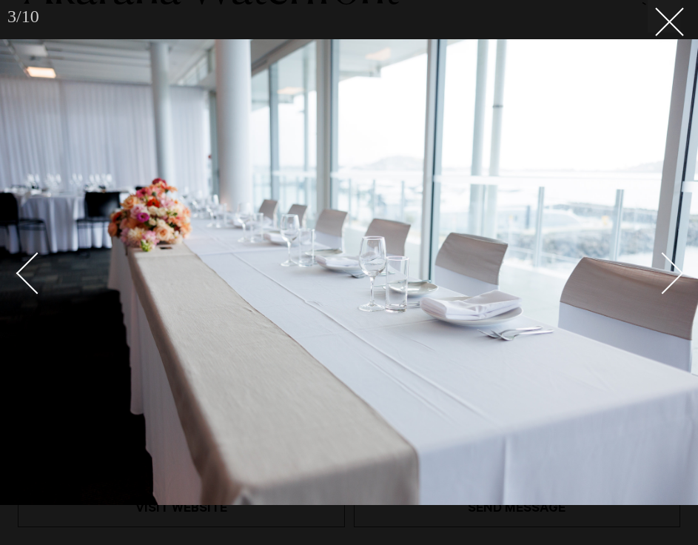
click at [677, 279] on link at bounding box center [655, 272] width 52 height 74
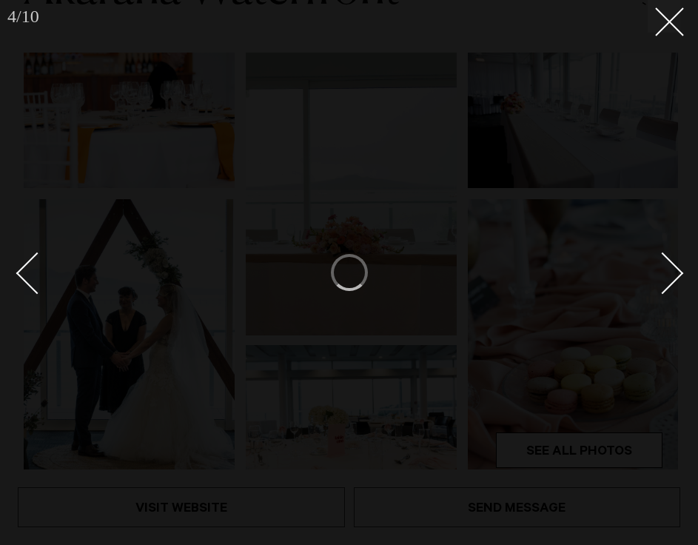
click at [673, 278] on div "Next slide" at bounding box center [663, 273] width 42 height 42
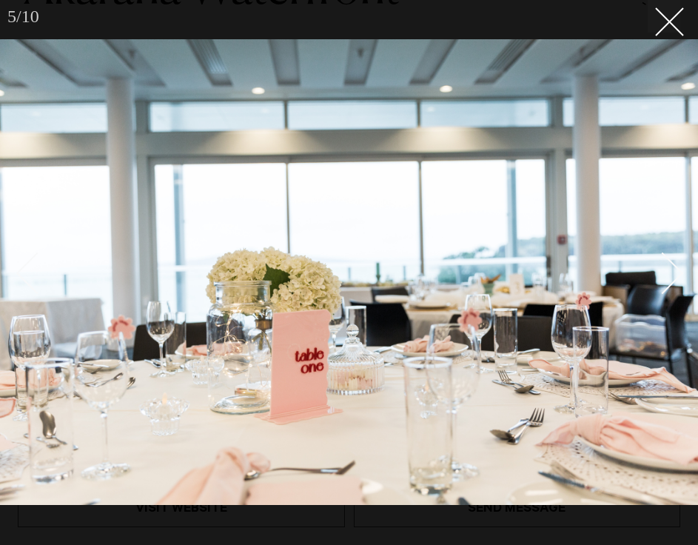
click at [673, 278] on div "Next slide" at bounding box center [663, 273] width 42 height 42
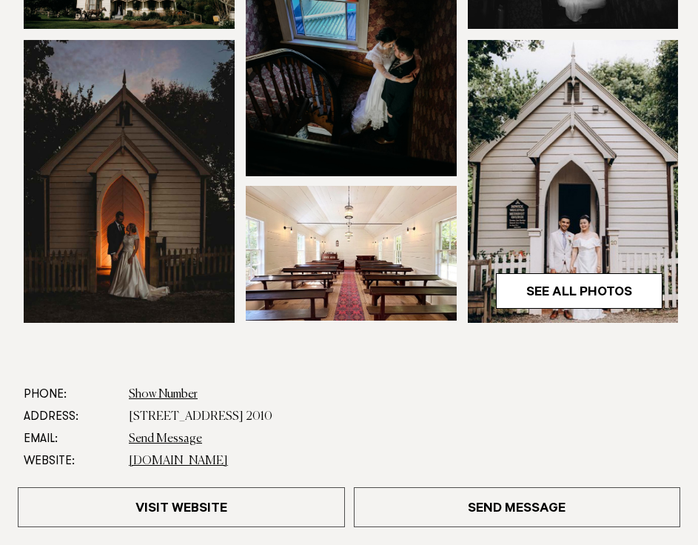
scroll to position [379, 0]
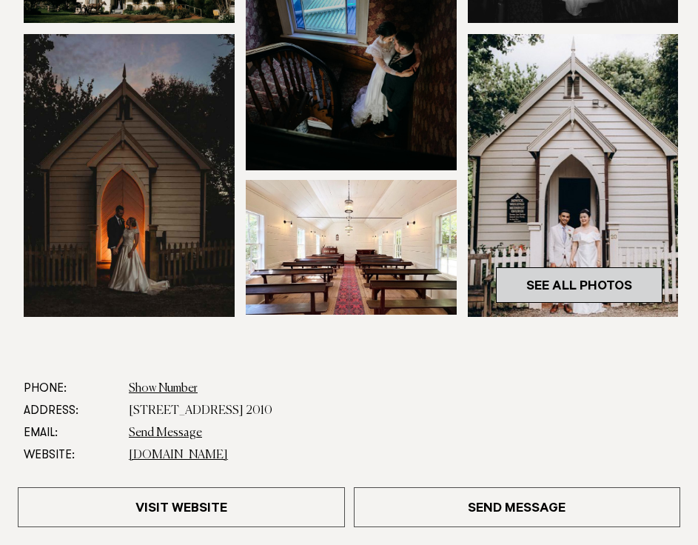
click at [585, 281] on link "See All Photos" at bounding box center [579, 285] width 167 height 36
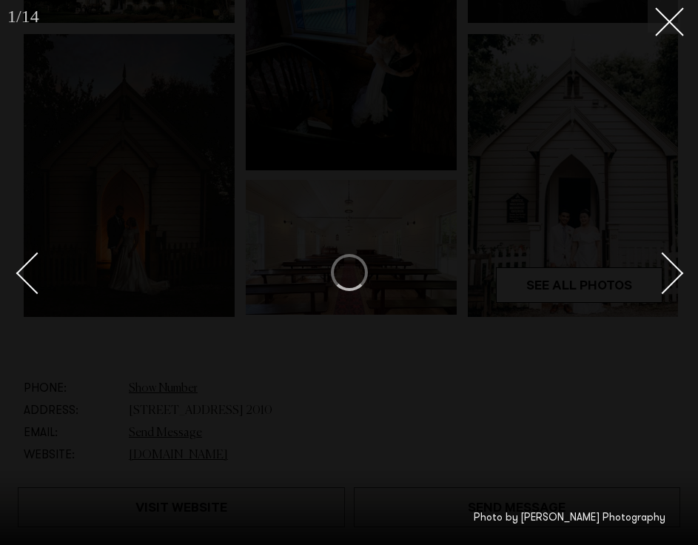
click at [680, 273] on div "Next slide" at bounding box center [663, 273] width 42 height 42
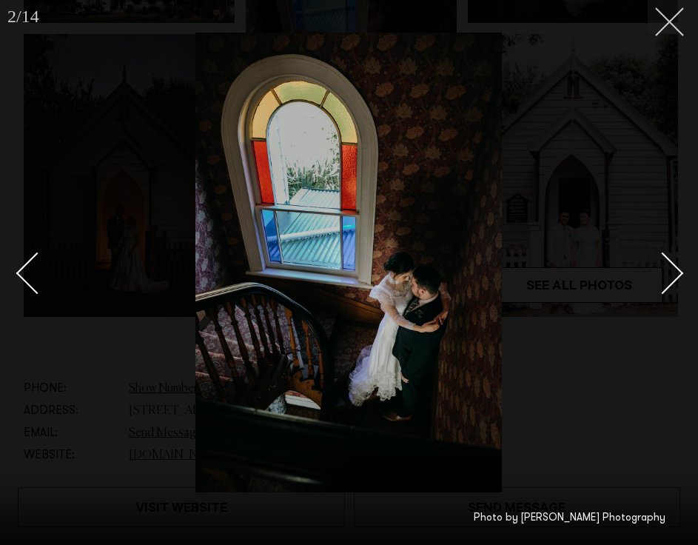
click at [664, 24] on icon at bounding box center [664, 16] width 18 height 18
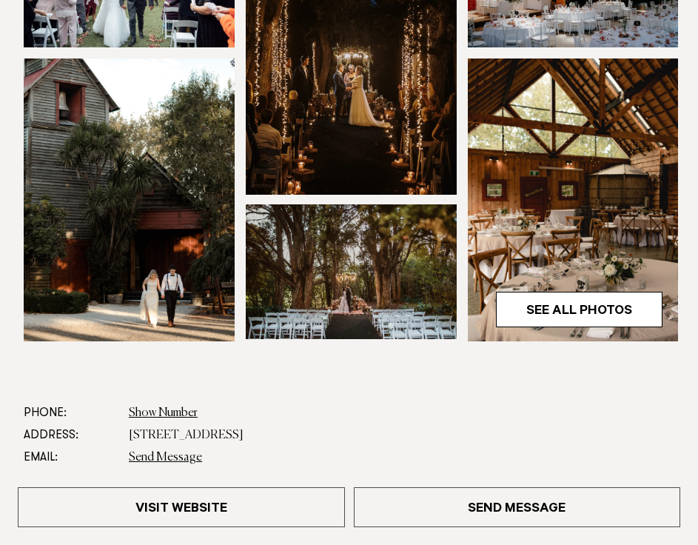
scroll to position [361, 0]
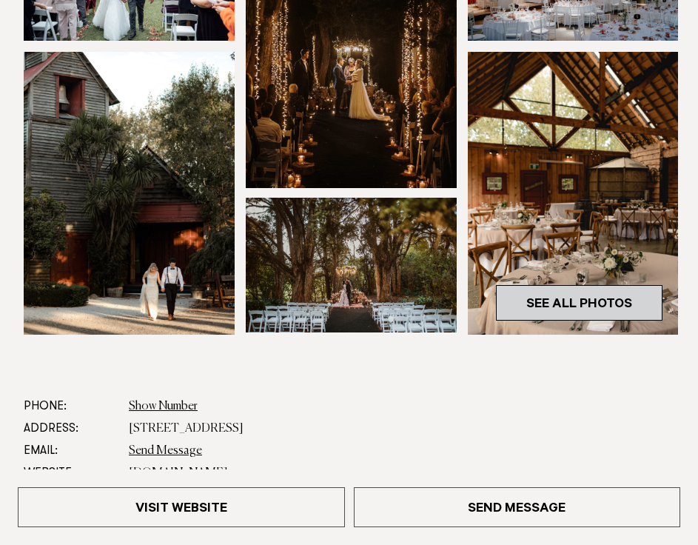
click at [574, 302] on link "See All Photos" at bounding box center [579, 303] width 167 height 36
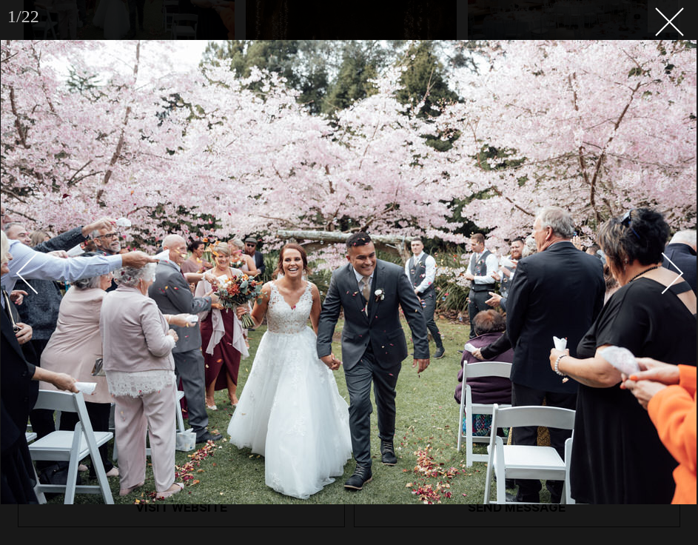
click at [671, 269] on div "Next slide" at bounding box center [663, 273] width 42 height 42
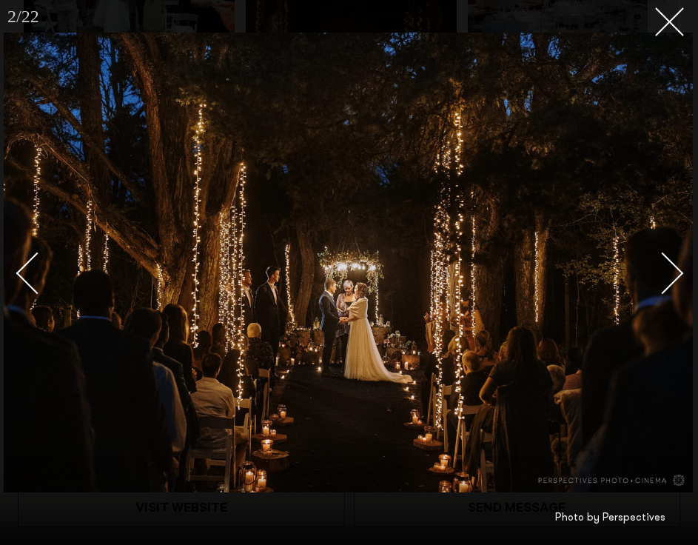
click at [674, 267] on div "Next slide" at bounding box center [663, 273] width 42 height 42
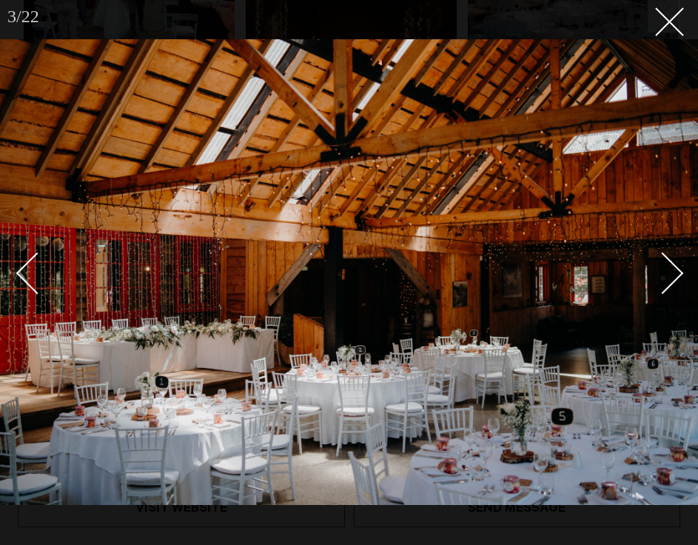
click at [674, 267] on div "Next slide" at bounding box center [663, 273] width 42 height 42
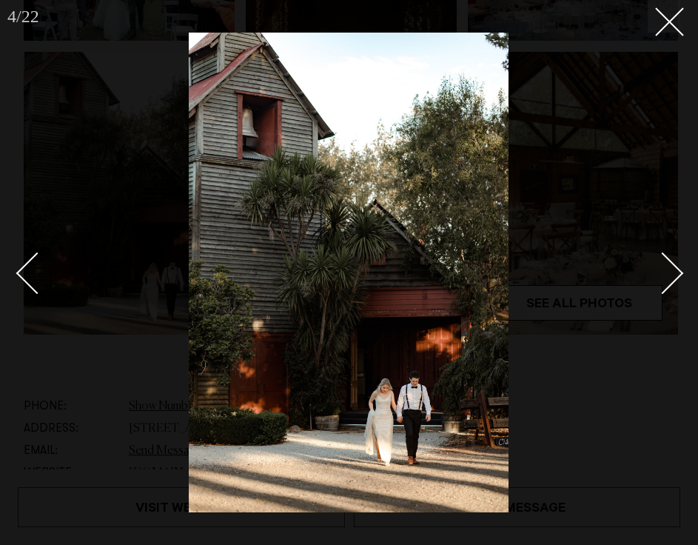
click at [674, 267] on div "Next slide" at bounding box center [663, 273] width 42 height 42
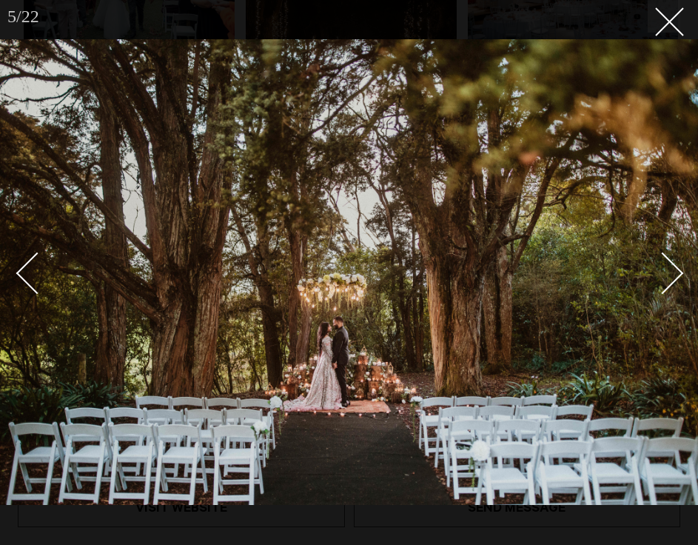
click at [674, 266] on div "Next slide" at bounding box center [663, 273] width 42 height 42
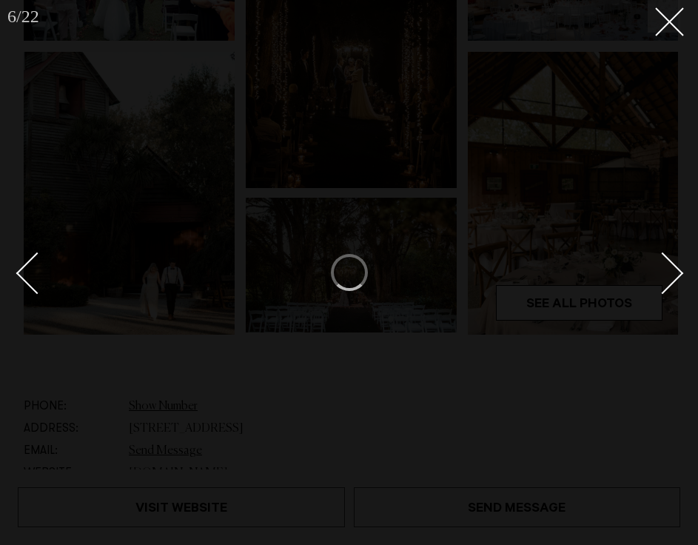
click at [22, 260] on link at bounding box center [44, 272] width 52 height 74
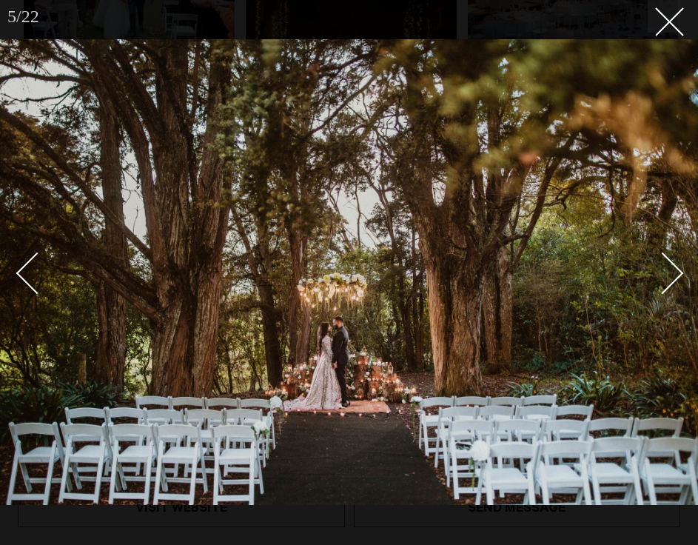
click at [663, 36] on div at bounding box center [349, 272] width 698 height 545
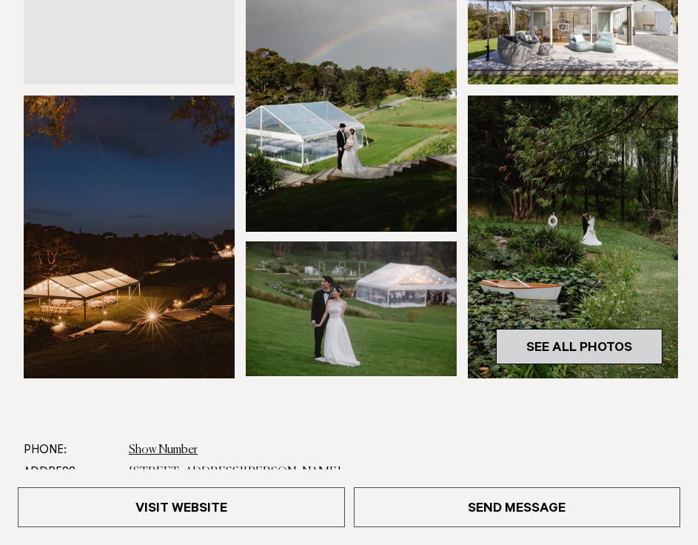
scroll to position [398, 0]
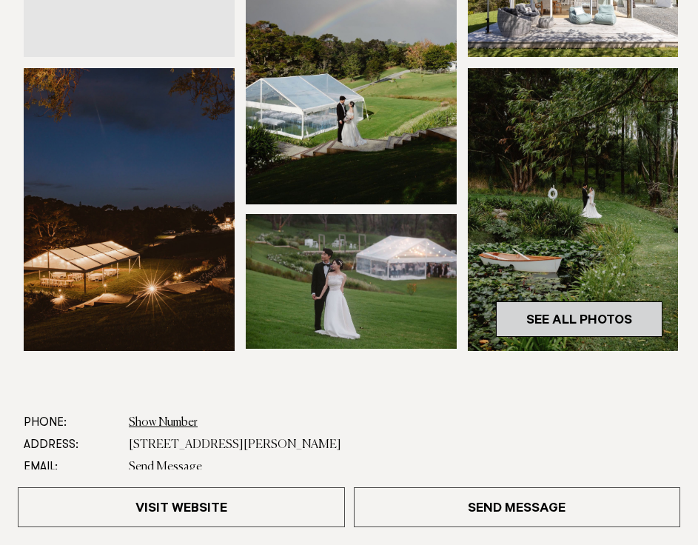
click at [558, 326] on link "See All Photos" at bounding box center [579, 319] width 167 height 36
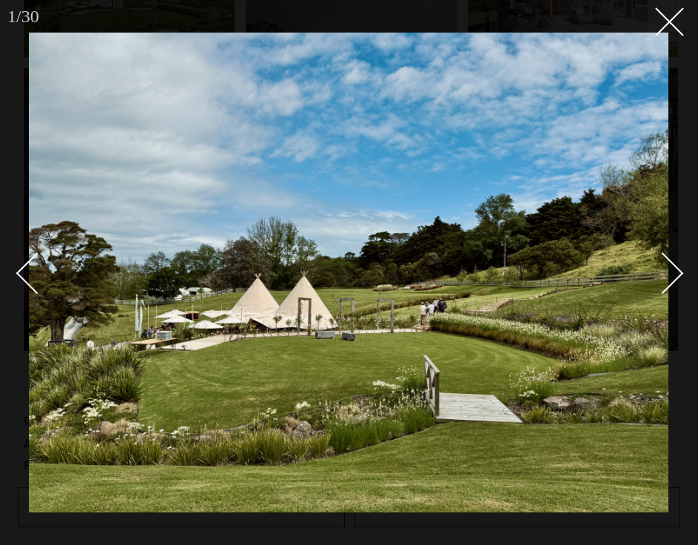
click at [675, 275] on div "Next slide" at bounding box center [663, 273] width 42 height 42
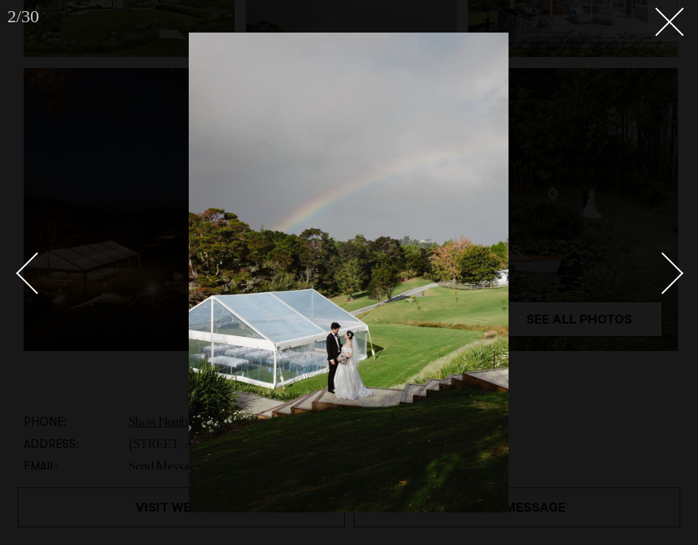
click at [675, 275] on div "Next slide" at bounding box center [663, 273] width 42 height 42
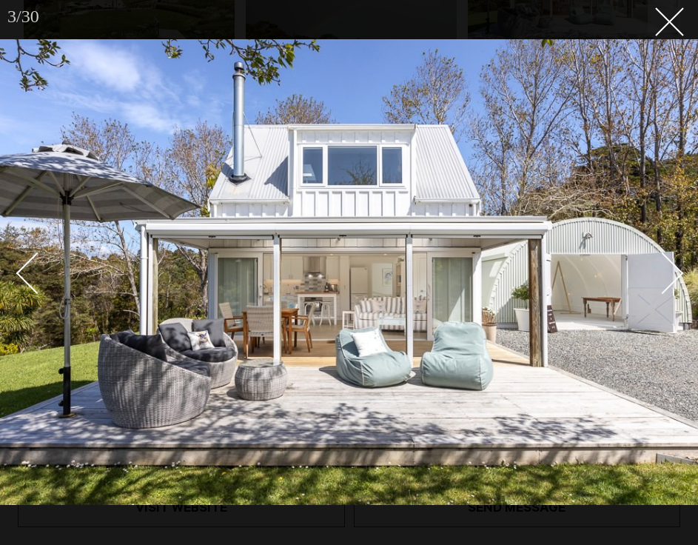
click at [675, 270] on div "Next slide" at bounding box center [663, 273] width 42 height 42
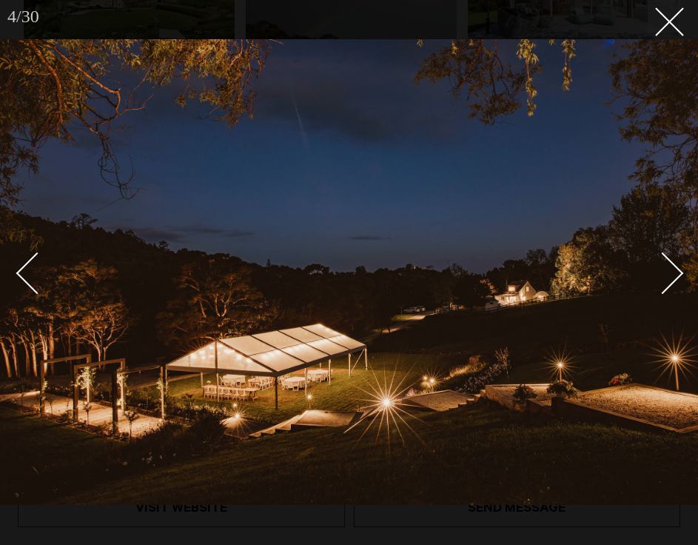
click at [675, 270] on div "Next slide" at bounding box center [663, 273] width 42 height 42
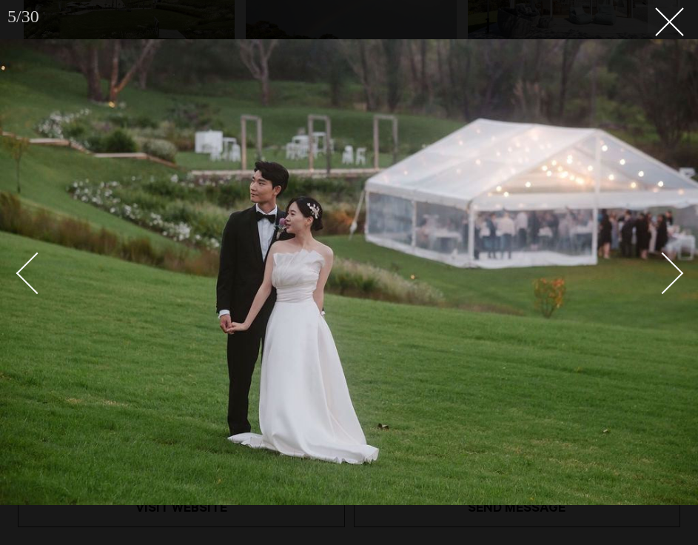
click at [675, 270] on div "Next slide" at bounding box center [663, 273] width 42 height 42
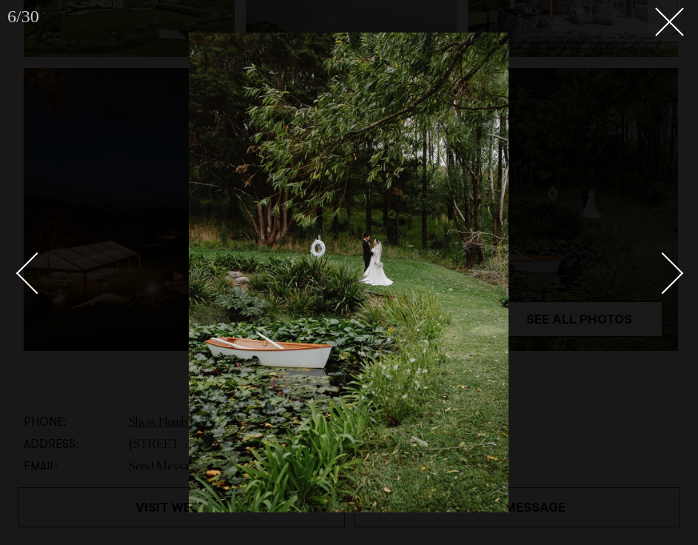
click at [675, 270] on div "Next slide" at bounding box center [663, 273] width 42 height 42
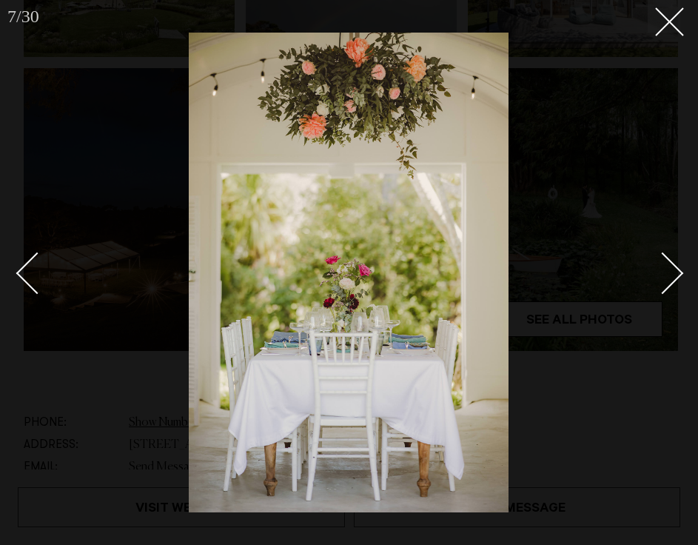
click at [675, 270] on div "Next slide" at bounding box center [663, 273] width 42 height 42
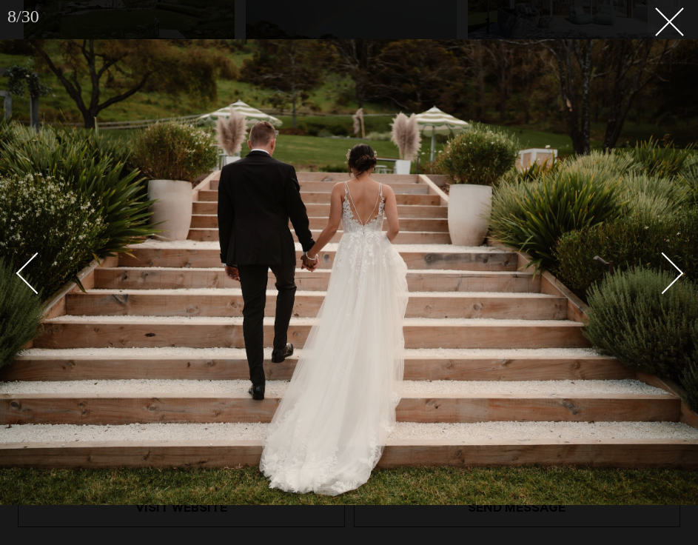
click at [675, 270] on div "Next slide" at bounding box center [663, 273] width 42 height 42
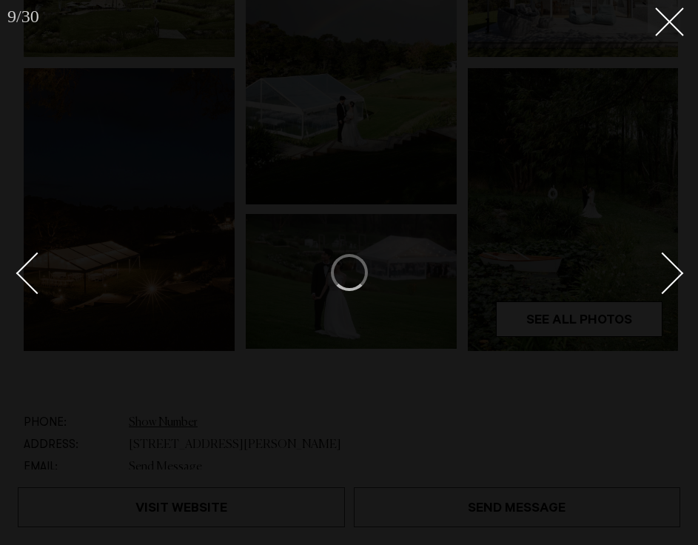
click at [675, 265] on div "Next slide" at bounding box center [663, 273] width 42 height 42
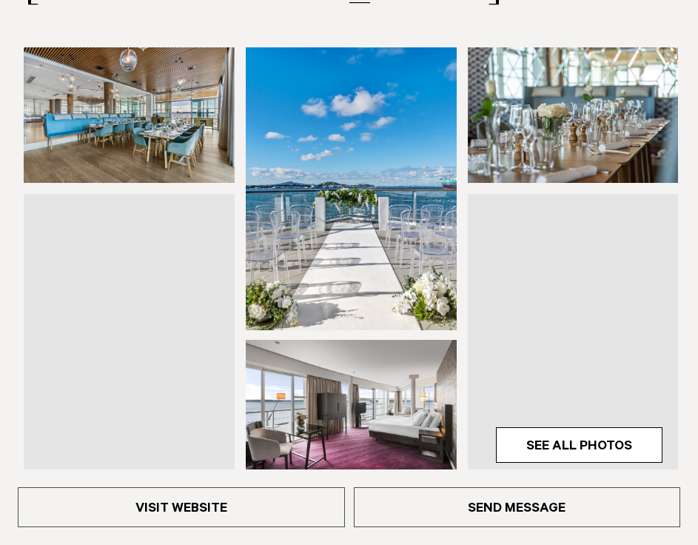
scroll to position [241, 0]
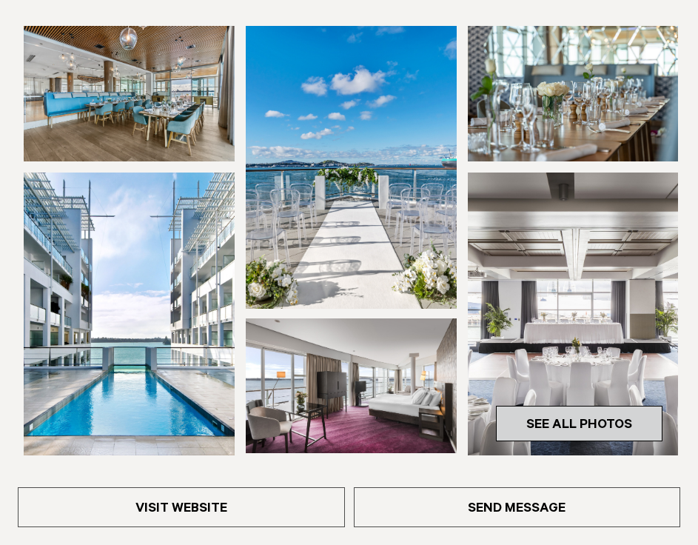
click at [592, 419] on link "See All Photos" at bounding box center [579, 424] width 167 height 36
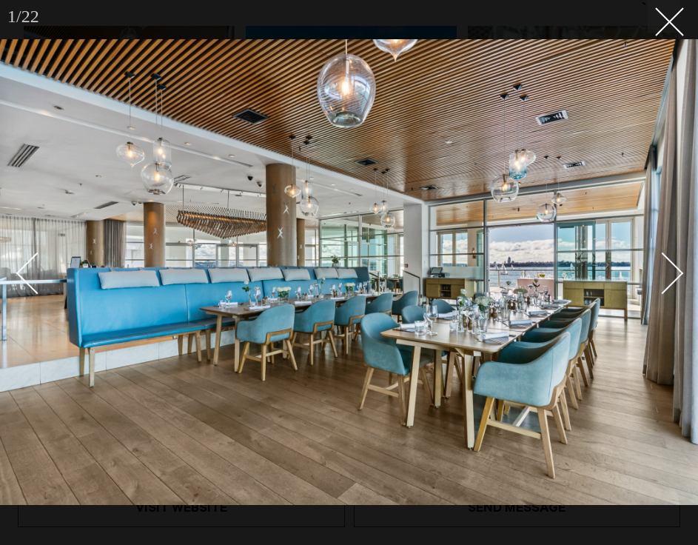
click at [672, 276] on div "Next slide" at bounding box center [663, 273] width 42 height 42
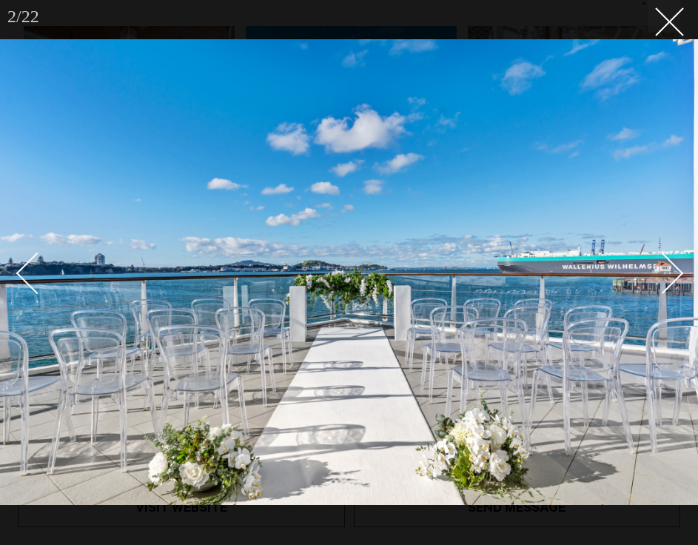
click at [677, 269] on div "Next slide" at bounding box center [663, 273] width 42 height 42
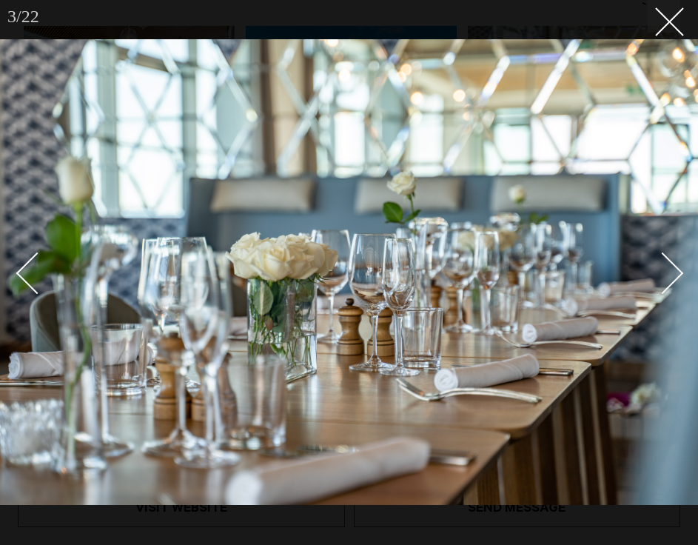
click at [678, 272] on div "Next slide" at bounding box center [663, 273] width 42 height 42
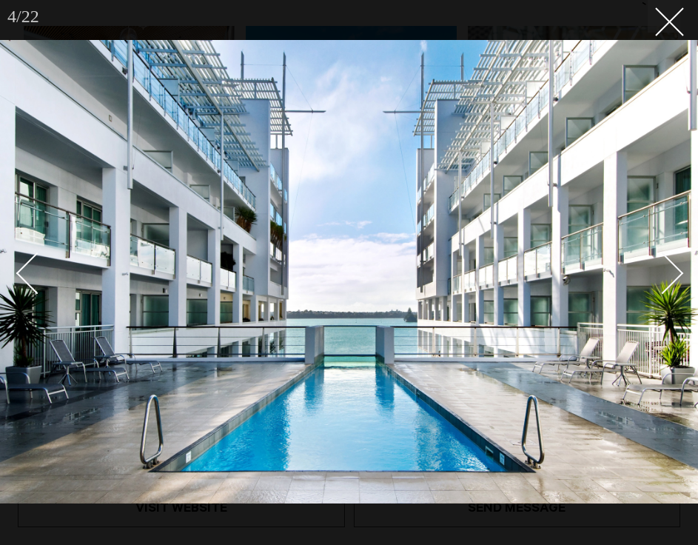
click at [678, 274] on div "Next slide" at bounding box center [663, 273] width 42 height 42
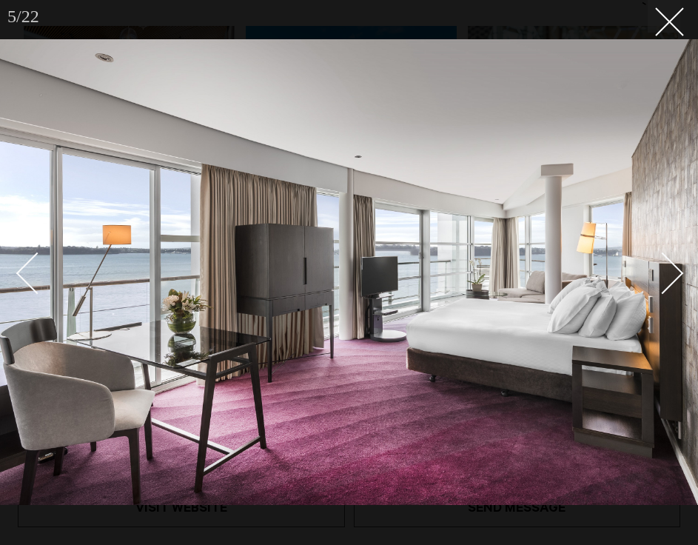
click at [678, 274] on div "Next slide" at bounding box center [663, 273] width 42 height 42
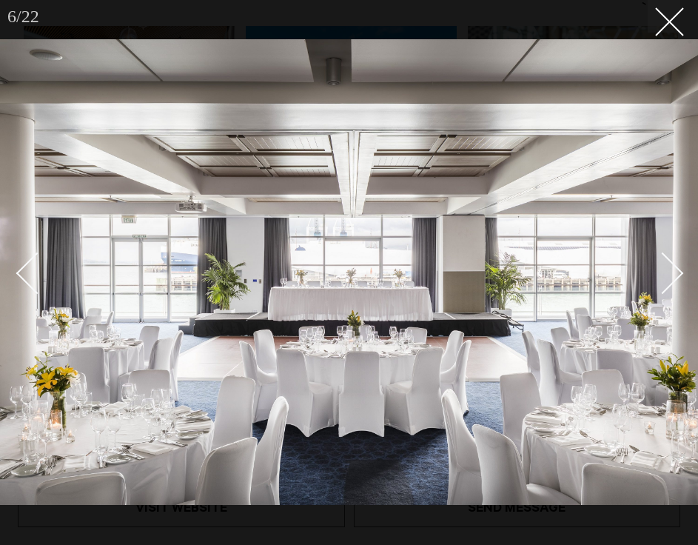
click at [673, 265] on div "Next slide" at bounding box center [663, 273] width 42 height 42
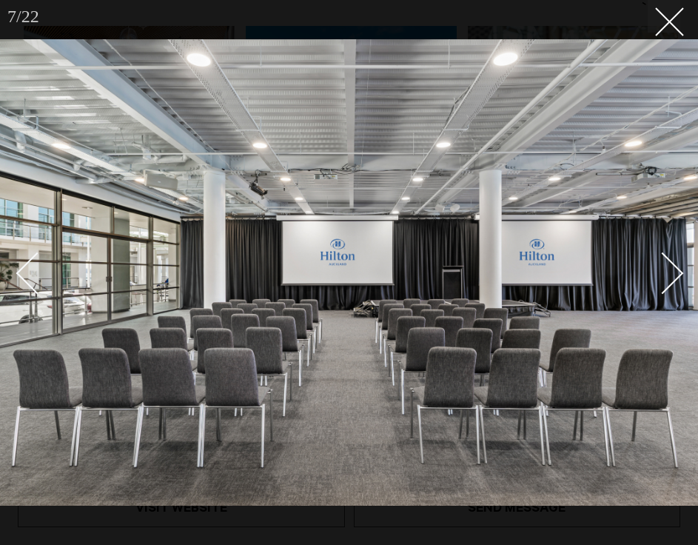
click at [673, 265] on div "Next slide" at bounding box center [663, 273] width 42 height 42
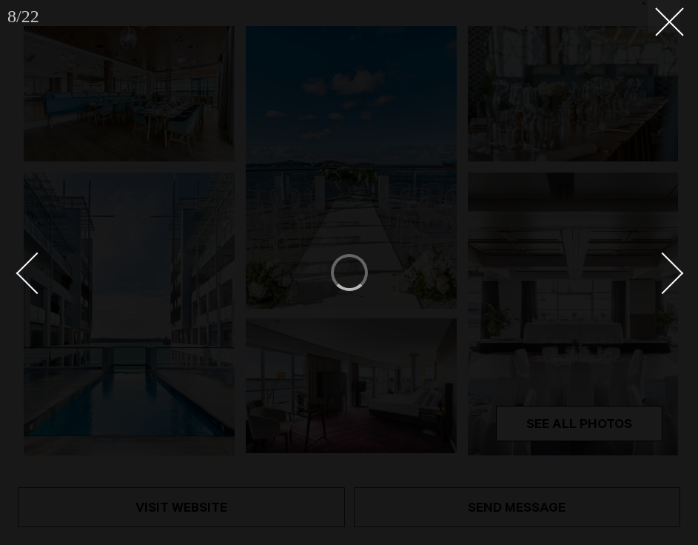
click at [673, 265] on div "Next slide" at bounding box center [663, 273] width 42 height 42
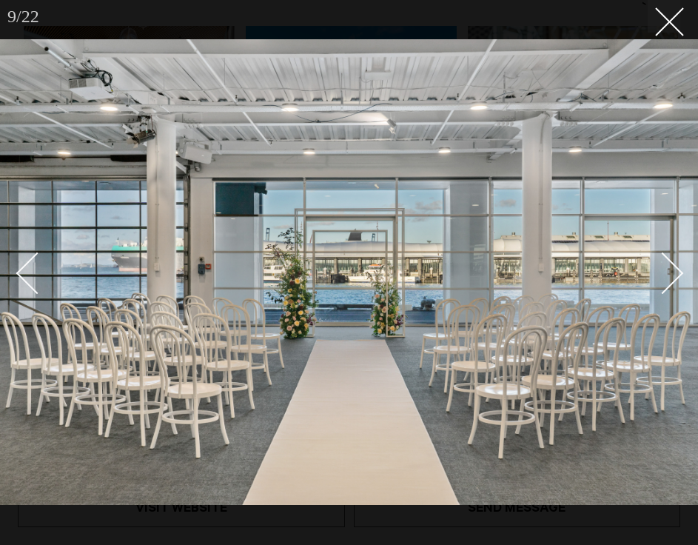
click at [673, 265] on div "Next slide" at bounding box center [663, 273] width 42 height 42
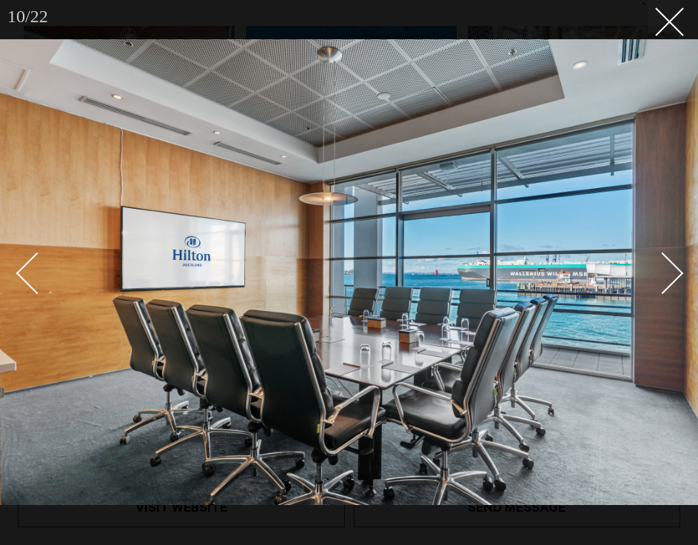
click at [675, 268] on div "Next slide" at bounding box center [663, 273] width 42 height 42
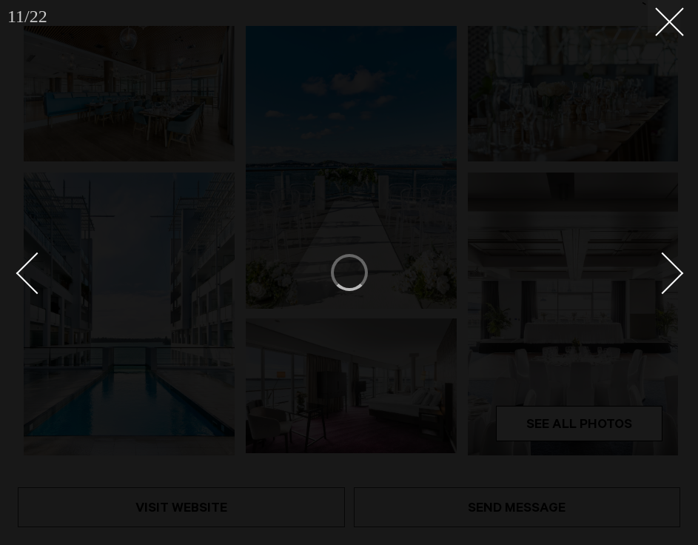
click at [672, 271] on div "Next slide" at bounding box center [663, 273] width 42 height 42
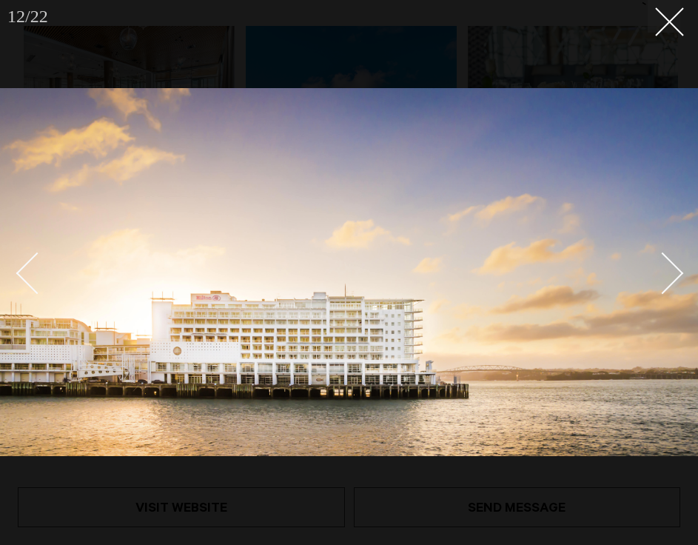
click at [663, 274] on div "Next slide" at bounding box center [663, 273] width 42 height 42
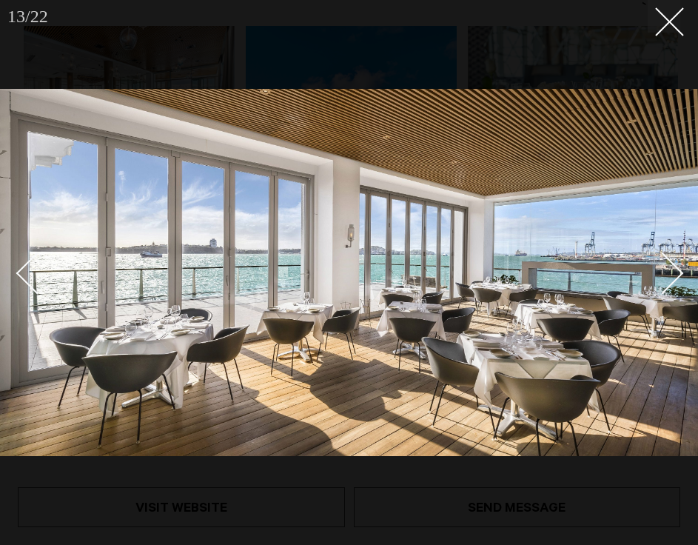
click at [666, 274] on div "Next slide" at bounding box center [663, 273] width 42 height 42
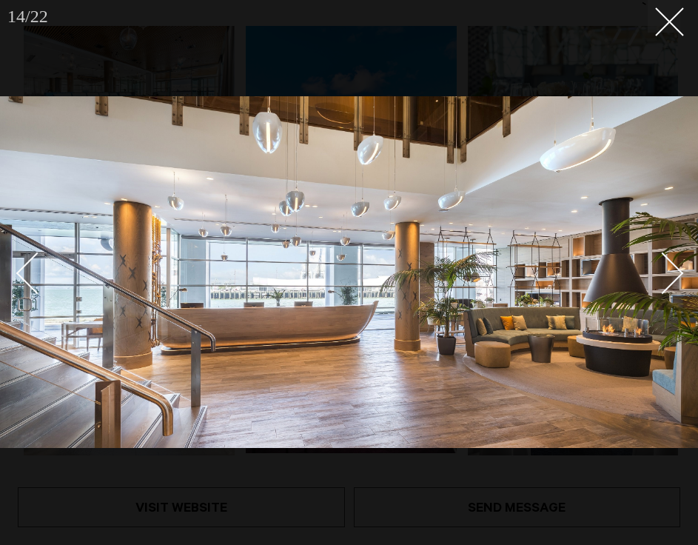
click at [665, 272] on div "Next slide" at bounding box center [663, 273] width 42 height 42
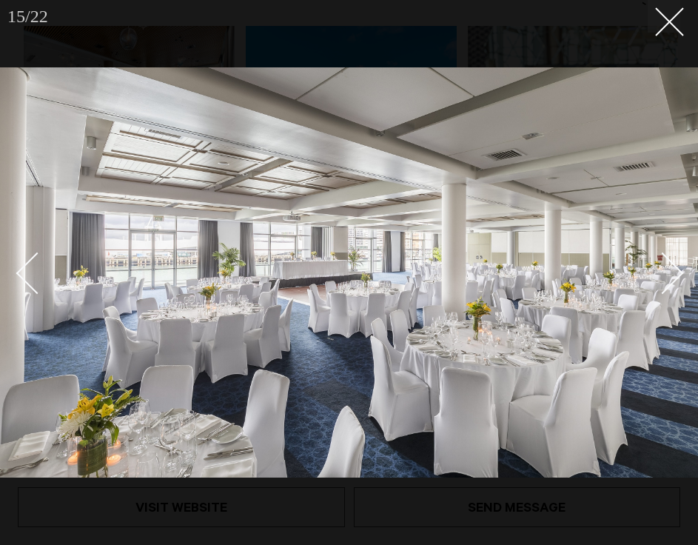
click at [669, 270] on div "Next slide" at bounding box center [663, 273] width 42 height 42
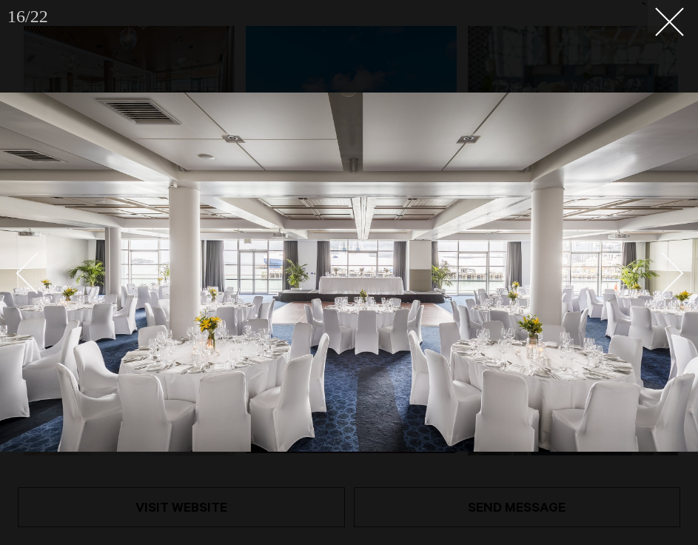
click at [669, 270] on div "Next slide" at bounding box center [663, 273] width 42 height 42
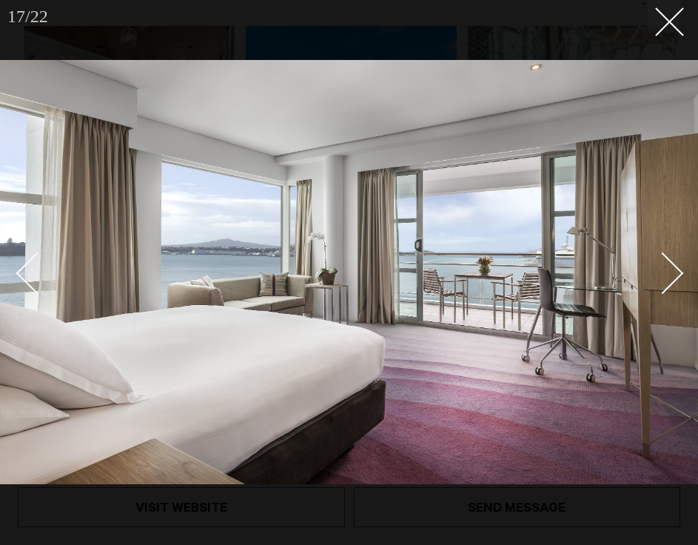
click at [669, 269] on div "Next slide" at bounding box center [663, 273] width 42 height 42
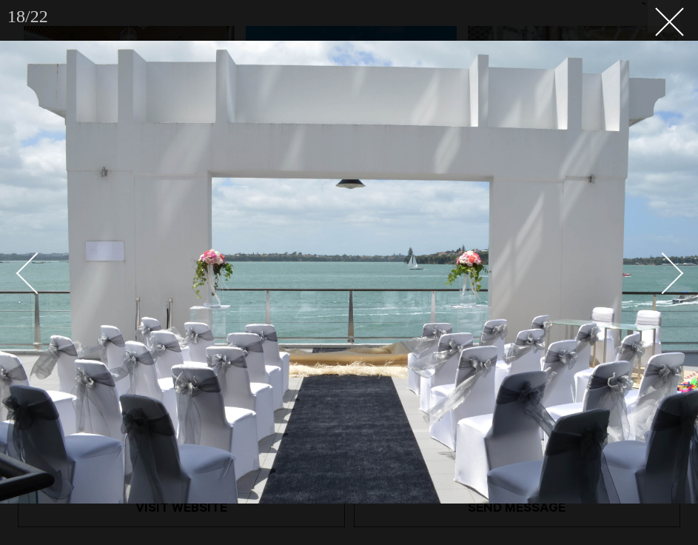
click at [671, 265] on div "Next slide" at bounding box center [663, 273] width 42 height 42
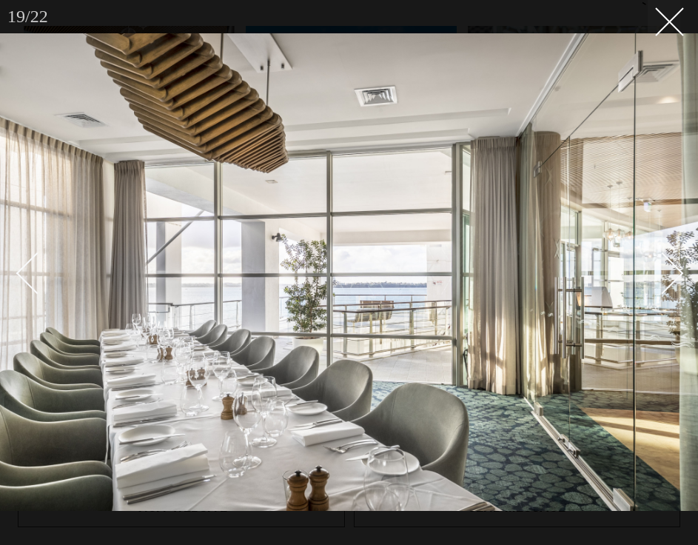
click at [671, 265] on div "Next slide" at bounding box center [663, 273] width 42 height 42
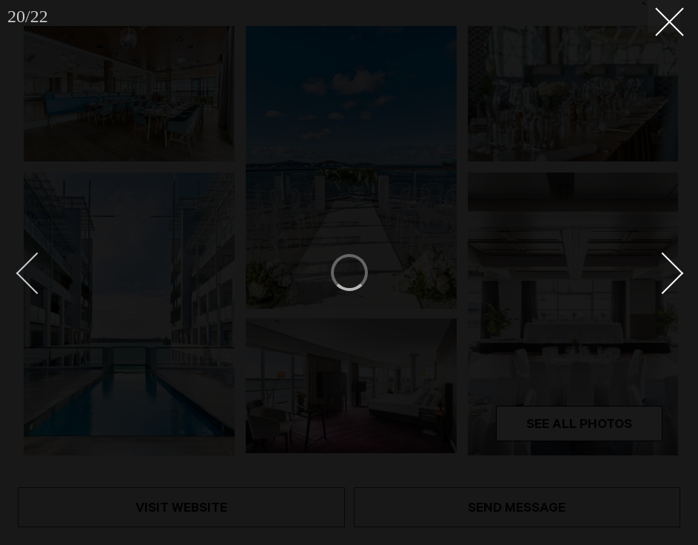
click at [36, 265] on div "Previous slide" at bounding box center [37, 273] width 42 height 42
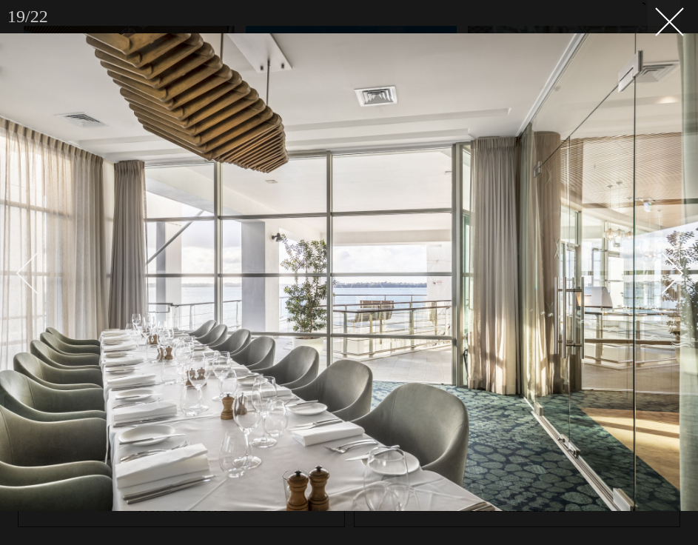
click at [44, 271] on div "Previous slide" at bounding box center [37, 273] width 42 height 42
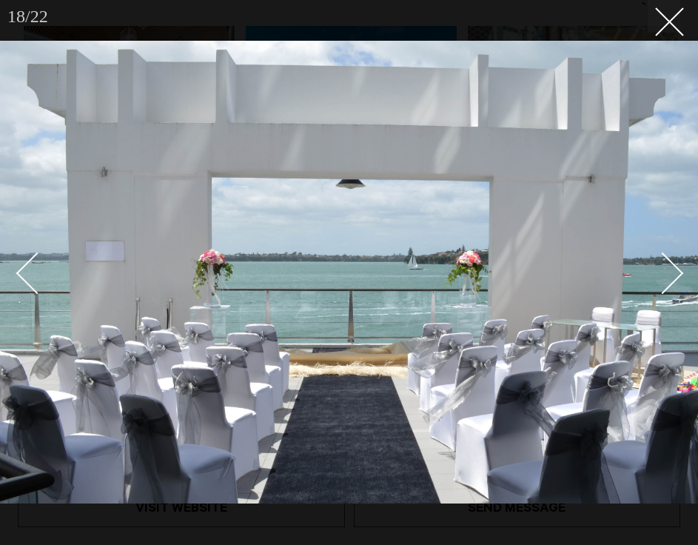
click at [682, 279] on img at bounding box center [349, 272] width 698 height 463
click at [680, 278] on img at bounding box center [349, 272] width 698 height 463
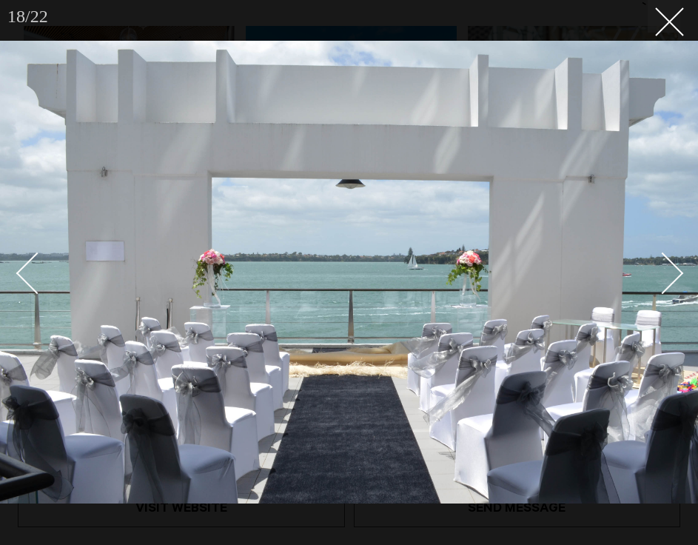
click at [674, 284] on link at bounding box center [655, 272] width 52 height 74
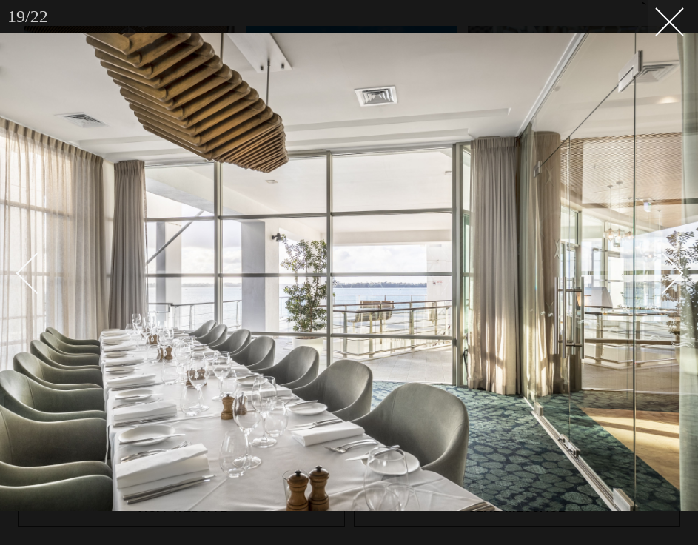
click at [674, 284] on link at bounding box center [655, 272] width 52 height 74
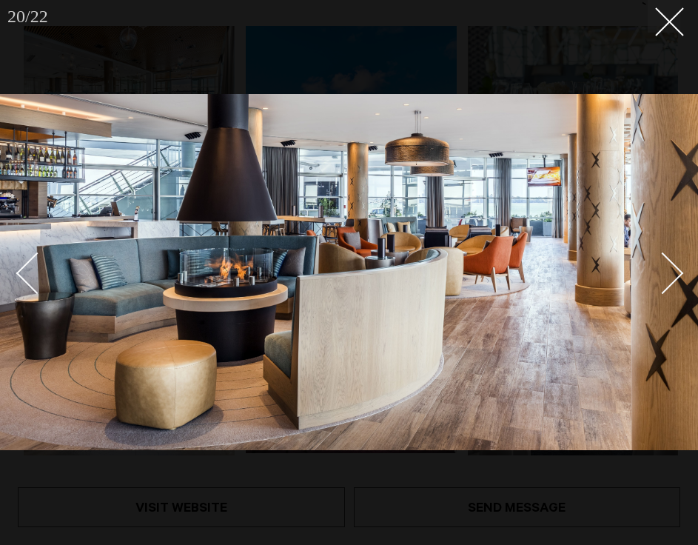
click at [675, 274] on div "Next slide" at bounding box center [663, 273] width 42 height 42
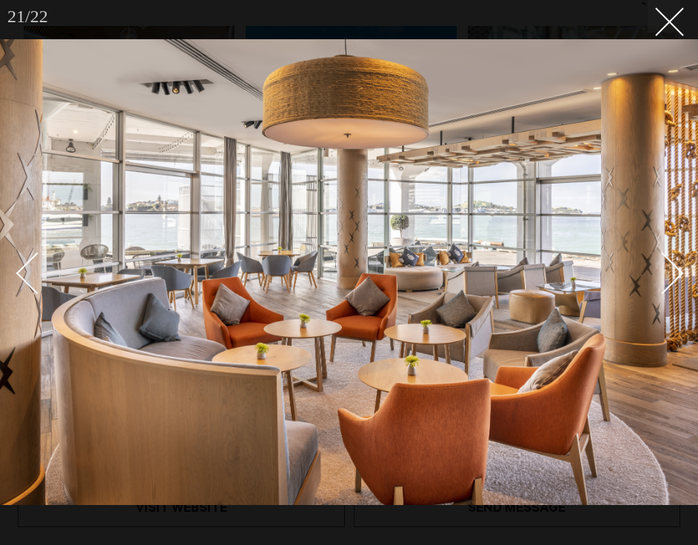
click at [675, 274] on div "Next slide" at bounding box center [663, 273] width 42 height 42
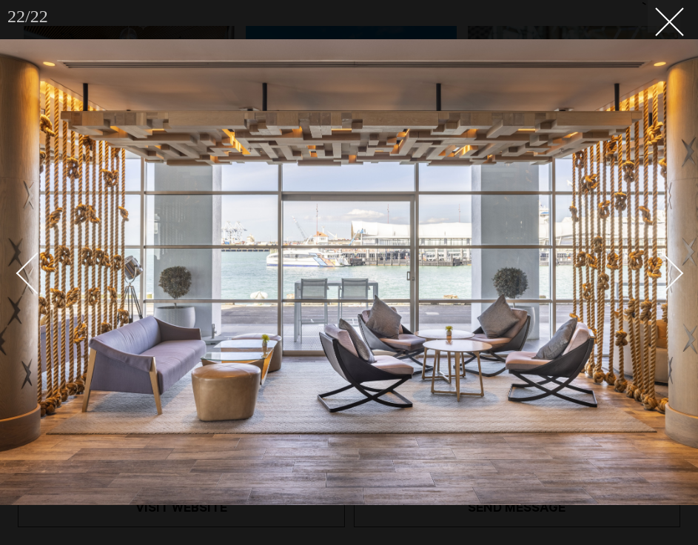
click at [675, 274] on div "Next slide" at bounding box center [663, 273] width 42 height 42
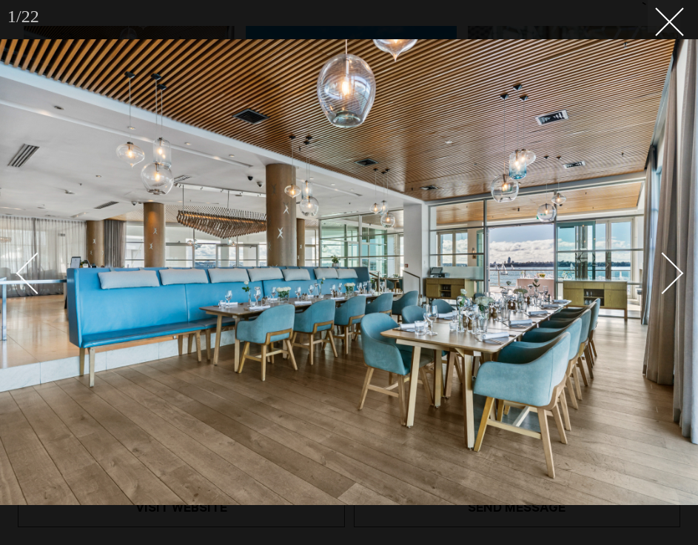
click at [675, 274] on div "Next slide" at bounding box center [663, 273] width 42 height 42
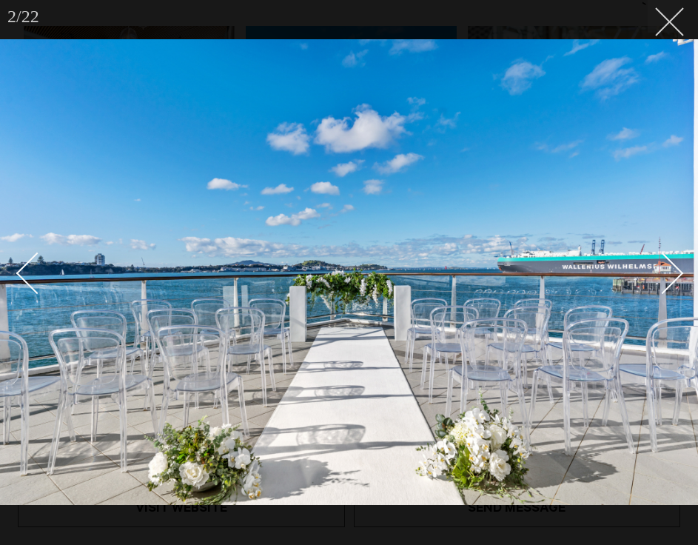
click at [673, 26] on line at bounding box center [669, 21] width 27 height 27
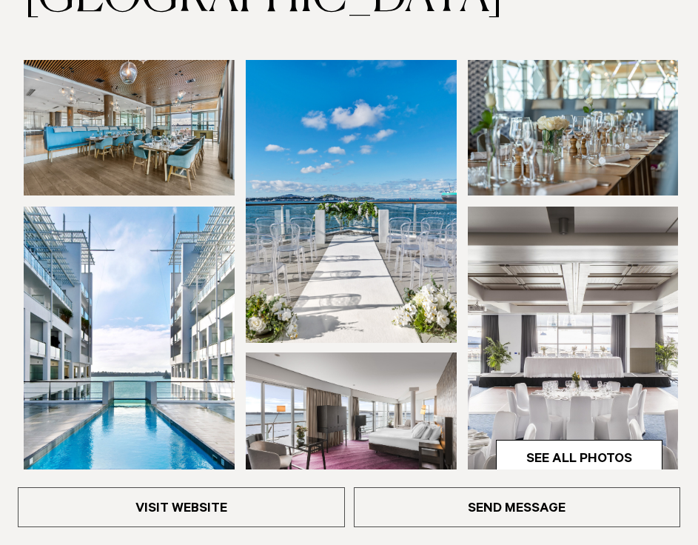
scroll to position [242, 0]
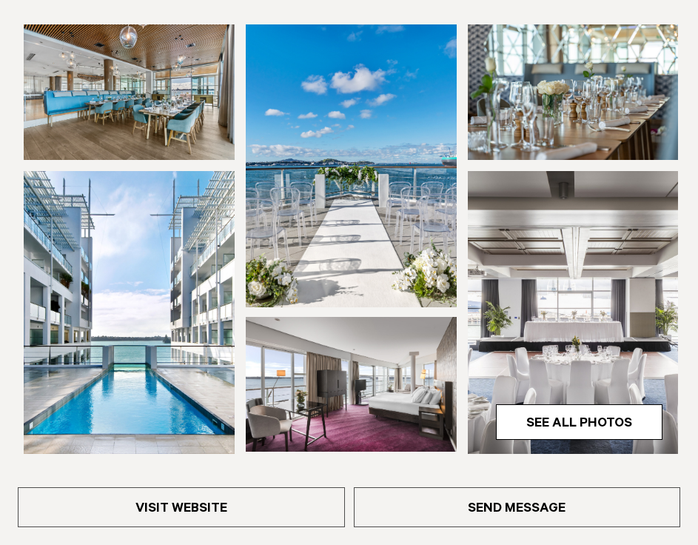
click at [589, 366] on img at bounding box center [573, 312] width 211 height 283
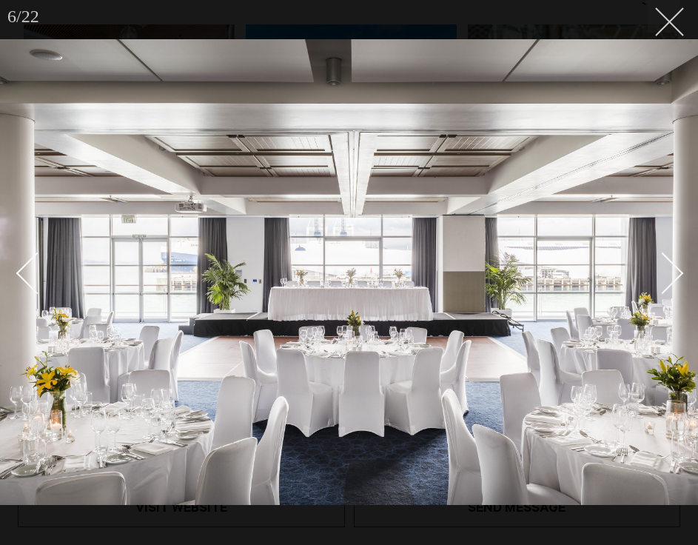
click at [672, 24] on line at bounding box center [669, 21] width 27 height 27
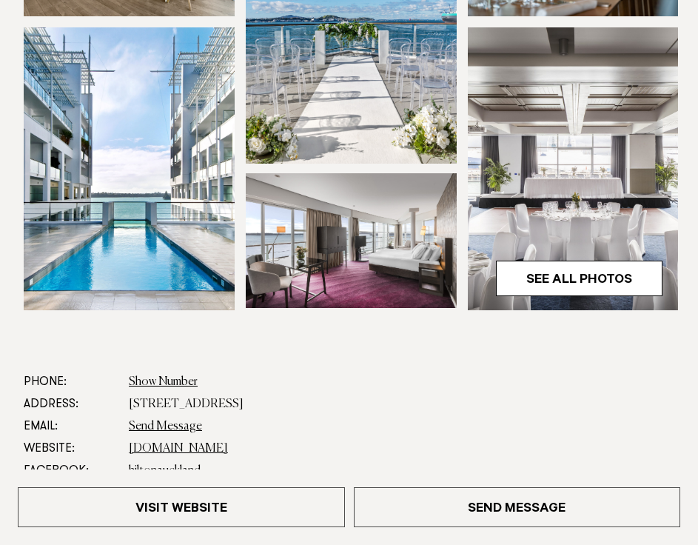
scroll to position [395, 0]
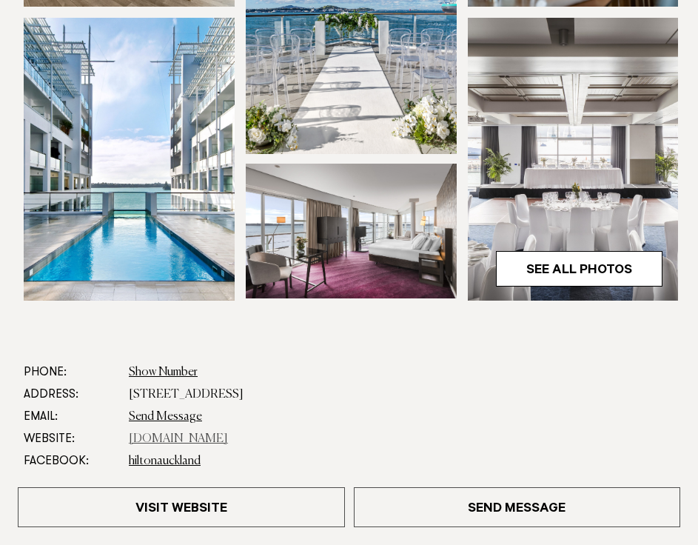
click at [179, 442] on link "www.hilton.com" at bounding box center [178, 439] width 99 height 12
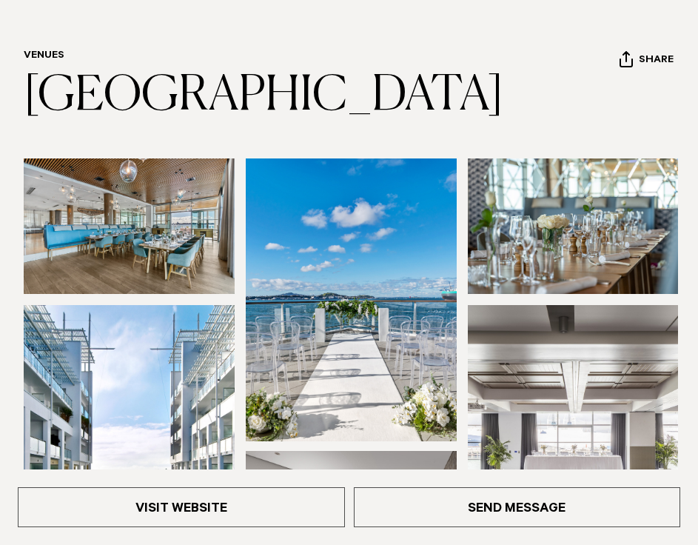
scroll to position [117, 0]
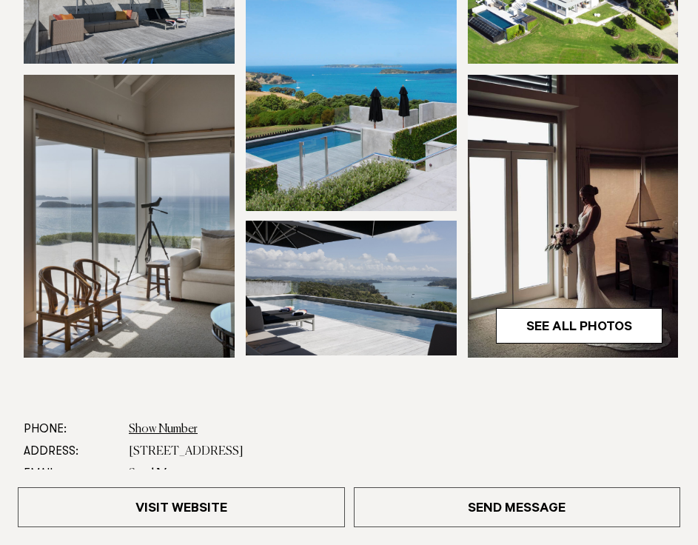
scroll to position [337, 0]
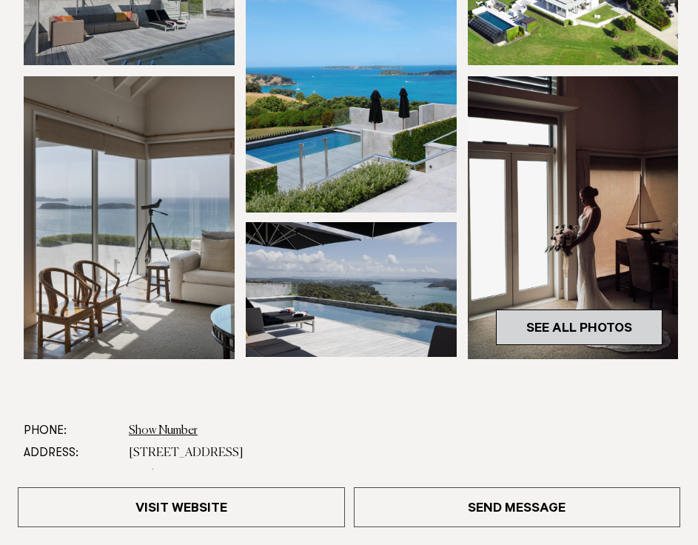
click at [560, 338] on link "See All Photos" at bounding box center [579, 327] width 167 height 36
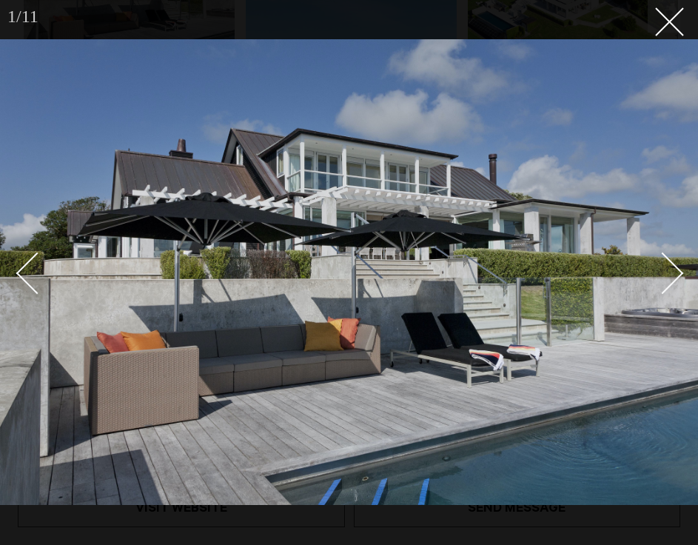
click at [677, 293] on link at bounding box center [655, 272] width 52 height 74
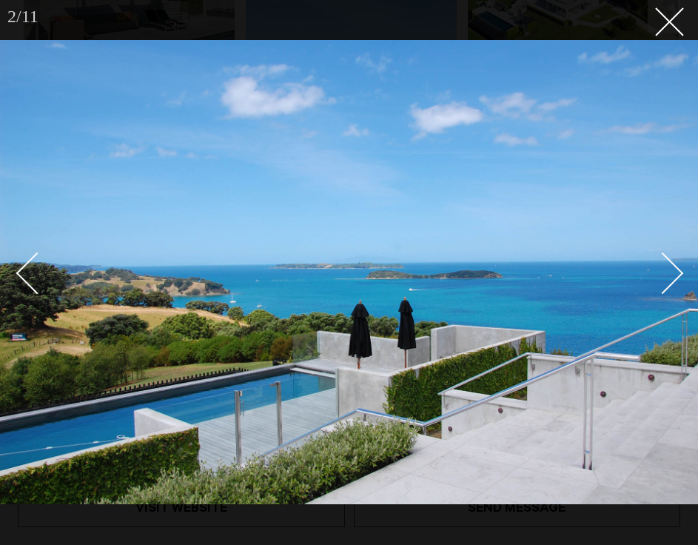
click at [674, 286] on link at bounding box center [655, 272] width 52 height 74
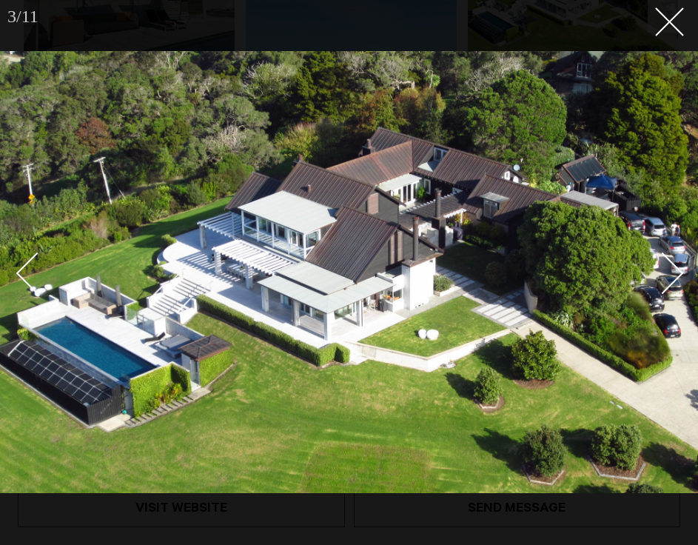
click at [674, 261] on link at bounding box center [655, 272] width 52 height 74
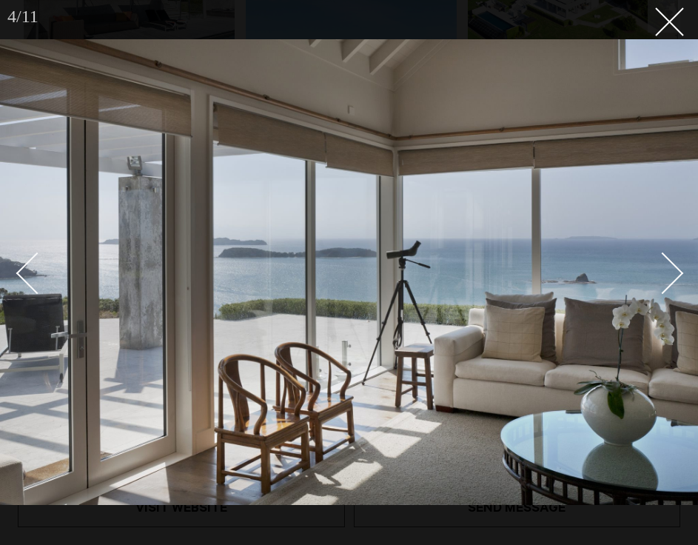
click at [674, 262] on link at bounding box center [655, 272] width 52 height 74
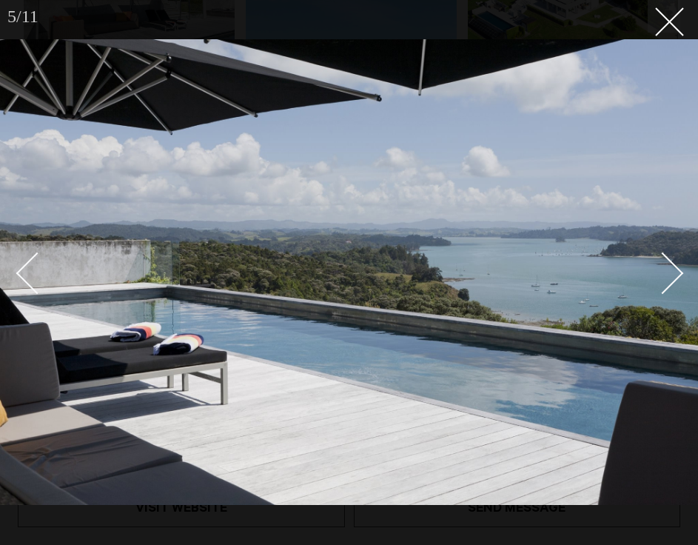
click at [685, 282] on img at bounding box center [349, 272] width 698 height 466
click at [675, 278] on div "Next slide" at bounding box center [663, 273] width 42 height 42
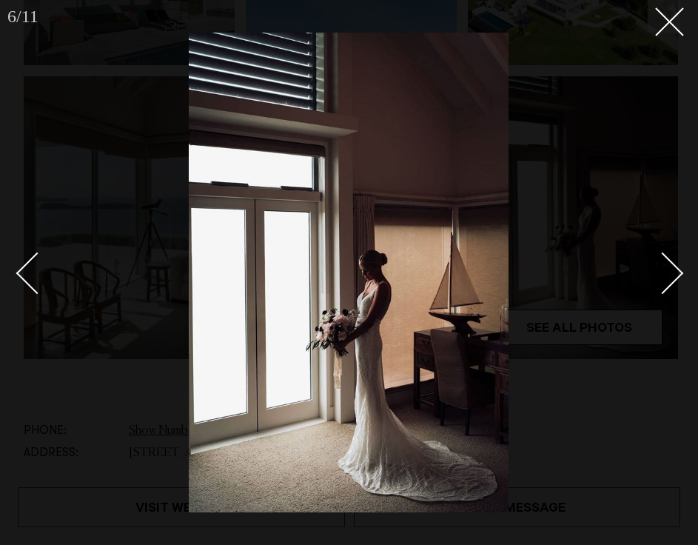
click at [675, 278] on div "Next slide" at bounding box center [663, 273] width 42 height 42
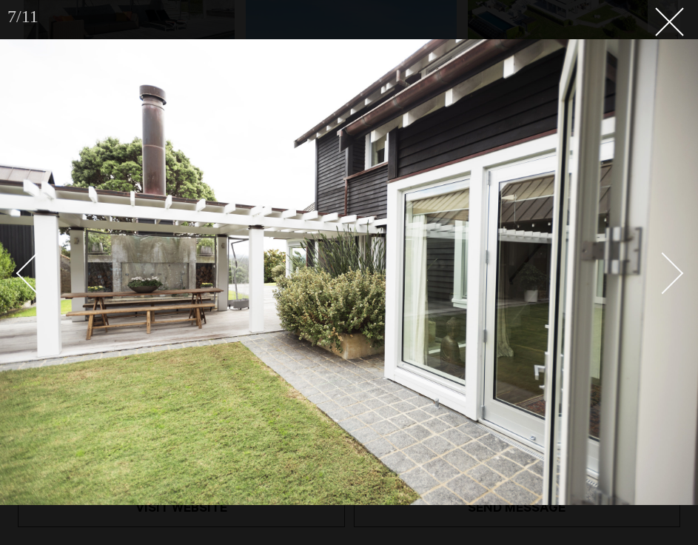
click at [675, 278] on div "Next slide" at bounding box center [663, 273] width 42 height 42
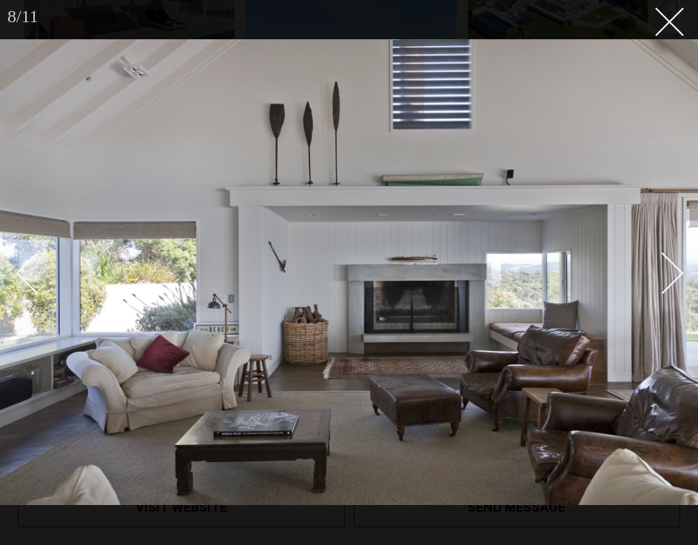
click at [680, 23] on div at bounding box center [349, 272] width 698 height 545
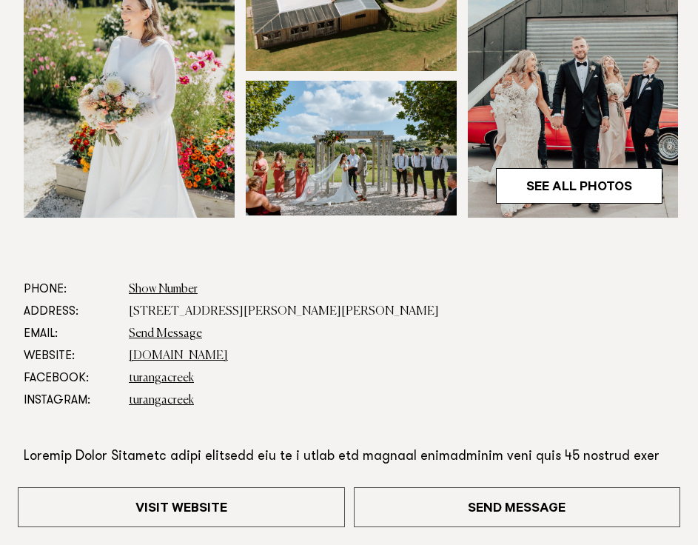
scroll to position [479, 0]
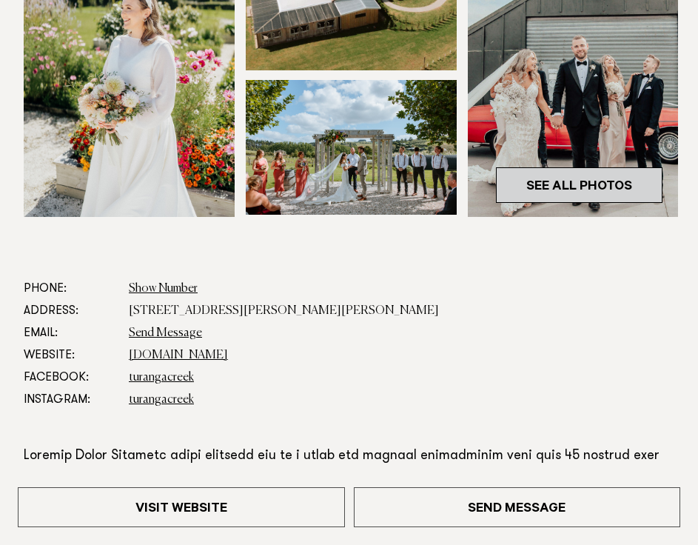
click at [575, 192] on link "See All Photos" at bounding box center [579, 185] width 167 height 36
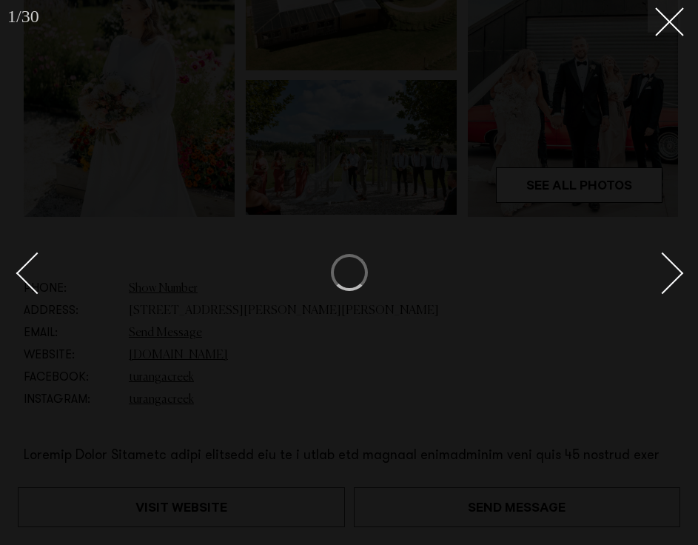
click at [671, 267] on div "Next slide" at bounding box center [663, 273] width 42 height 42
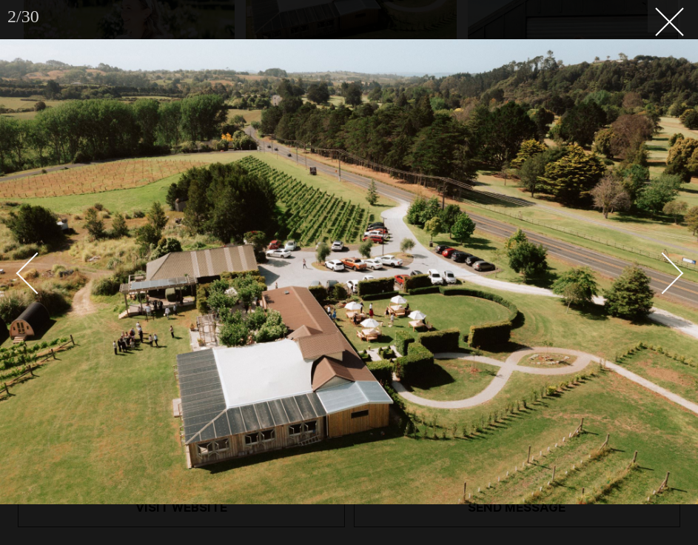
click at [671, 267] on div "Next slide" at bounding box center [663, 273] width 42 height 42
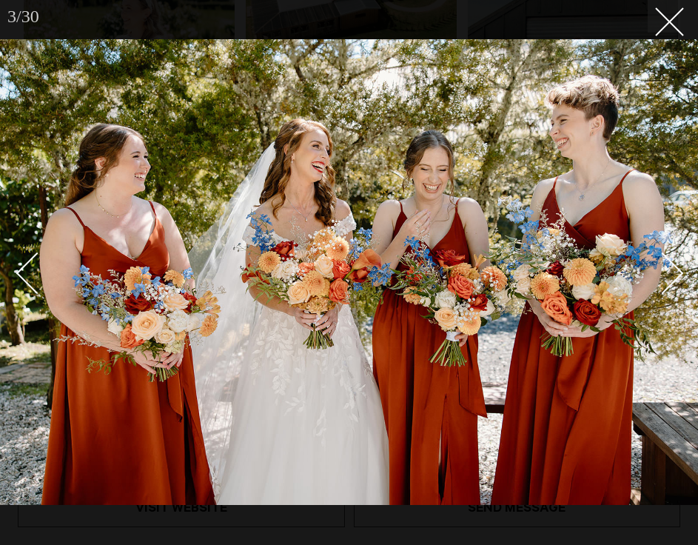
click at [671, 268] on div "Next slide" at bounding box center [663, 273] width 42 height 42
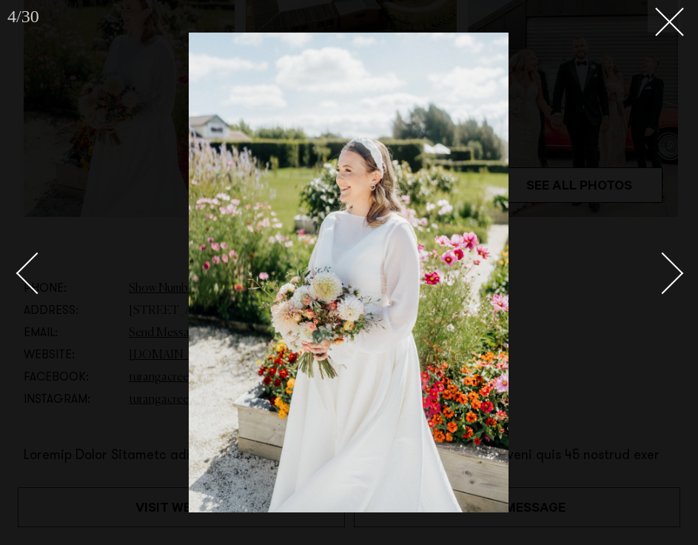
click at [671, 267] on div "Next slide" at bounding box center [663, 273] width 42 height 42
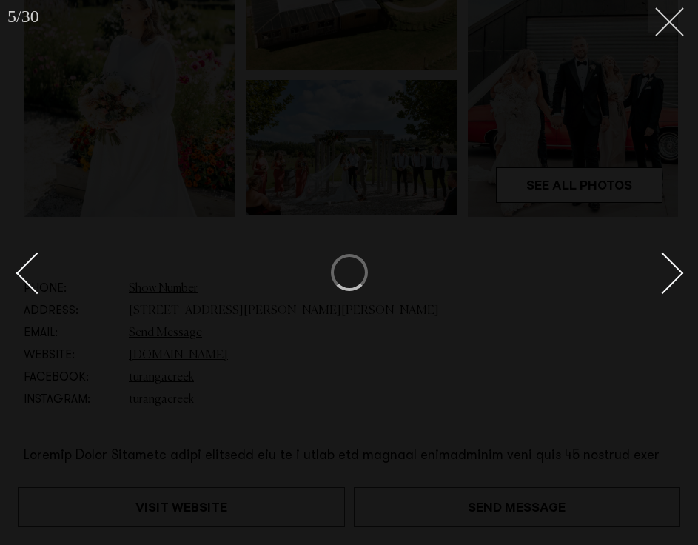
click at [672, 26] on button at bounding box center [664, 16] width 33 height 33
